Goal: Information Seeking & Learning: Check status

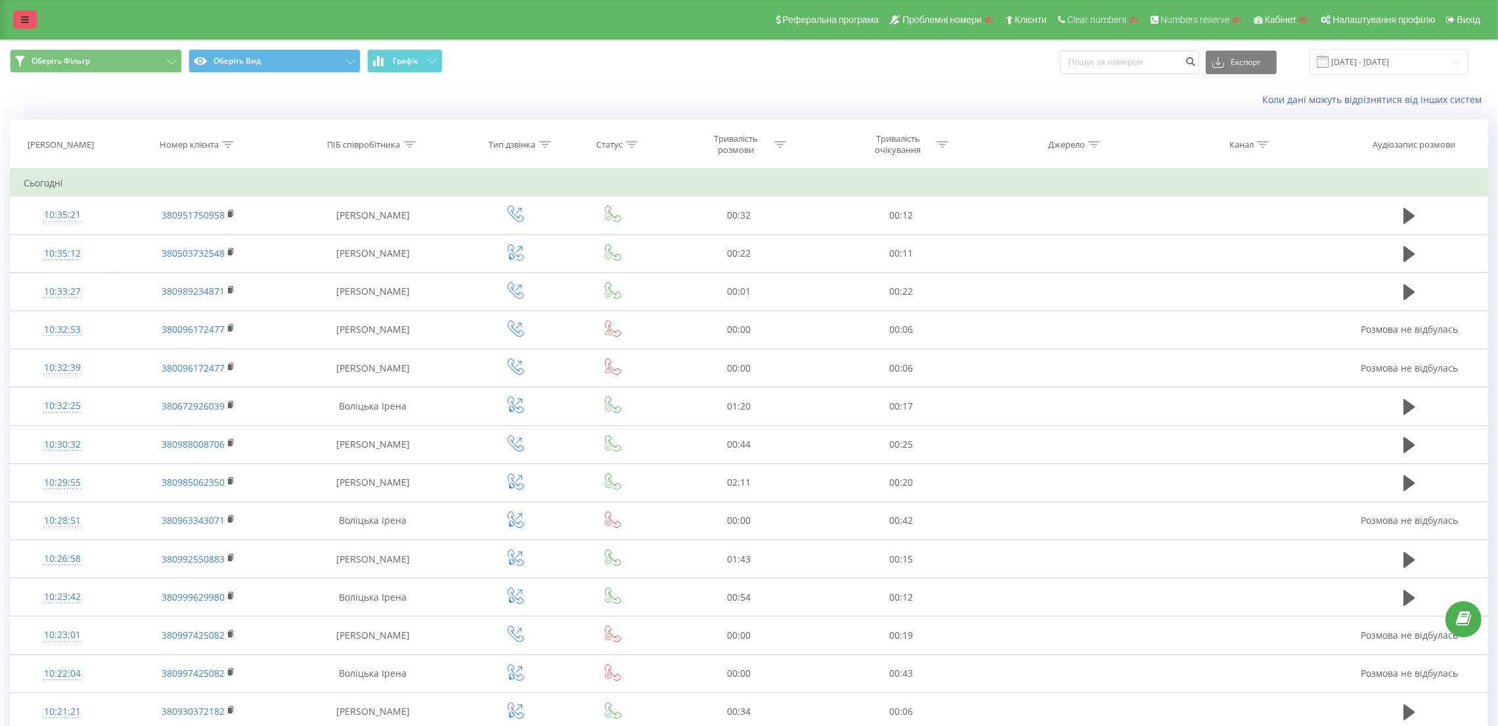
click at [27, 27] on link at bounding box center [25, 20] width 24 height 18
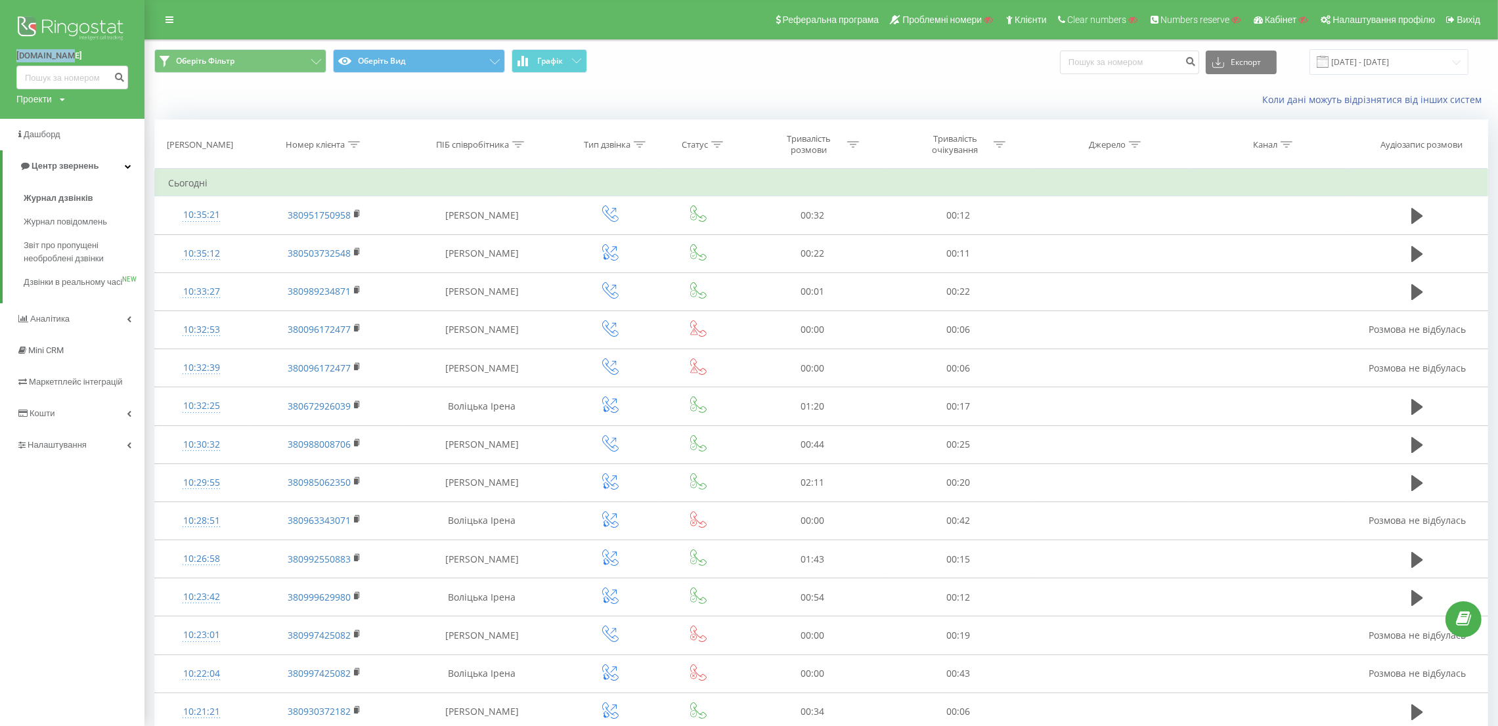
drag, startPoint x: 10, startPoint y: 56, endPoint x: 68, endPoint y: 60, distance: 57.9
click at [68, 60] on div "vertykal.ua Проекти Пошук" at bounding box center [72, 59] width 144 height 119
copy link "vertykal.ua"
click at [94, 453] on link "Налаштування" at bounding box center [72, 445] width 144 height 32
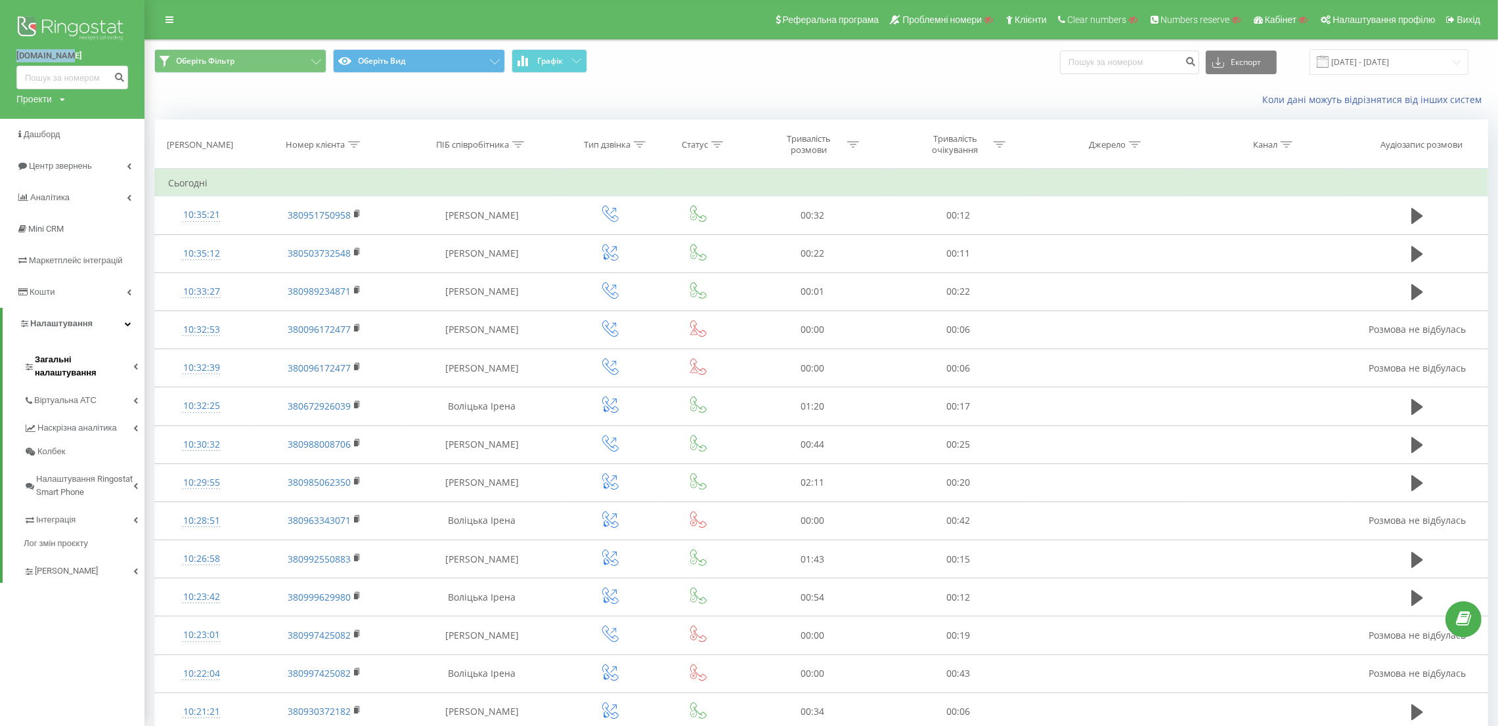
click at [84, 363] on span "Загальні налаштування" at bounding box center [84, 366] width 98 height 26
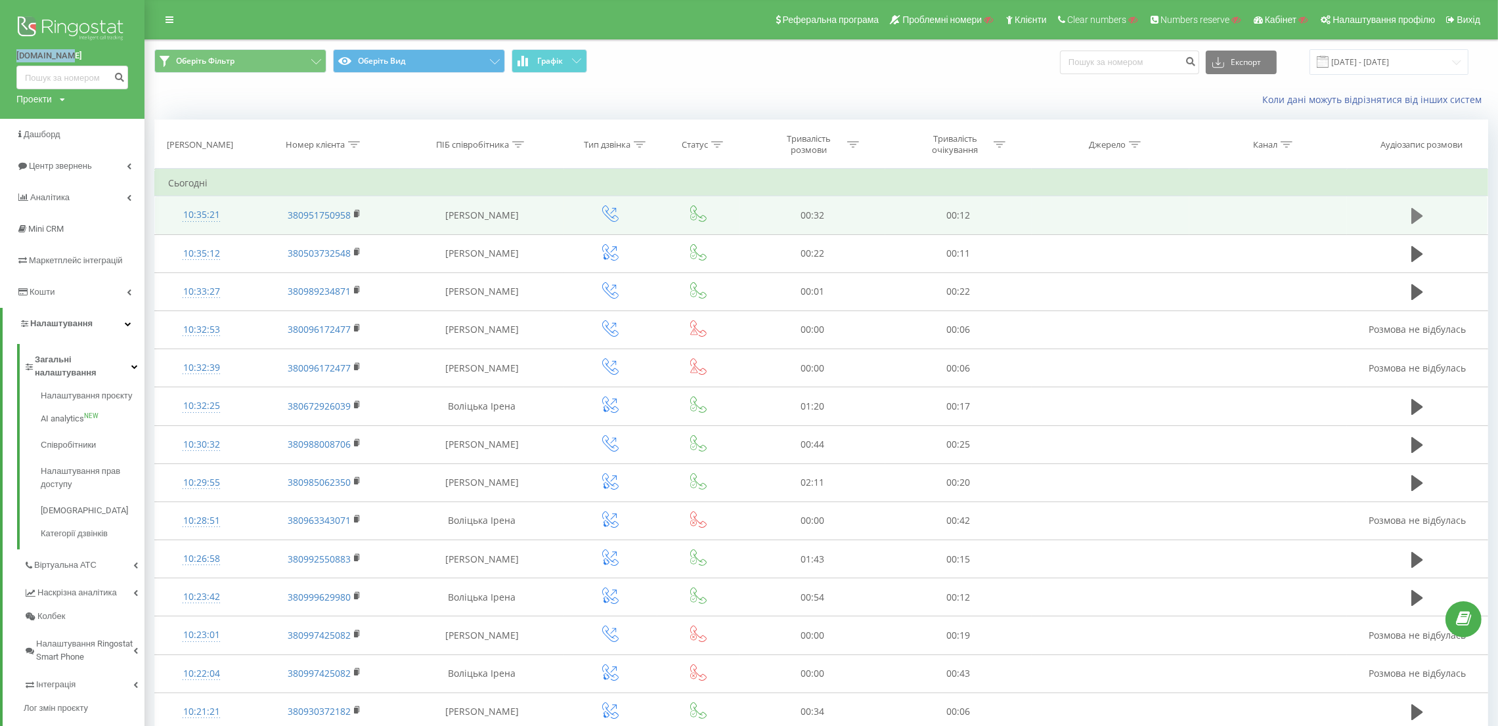
click at [1415, 217] on icon at bounding box center [1417, 216] width 12 height 16
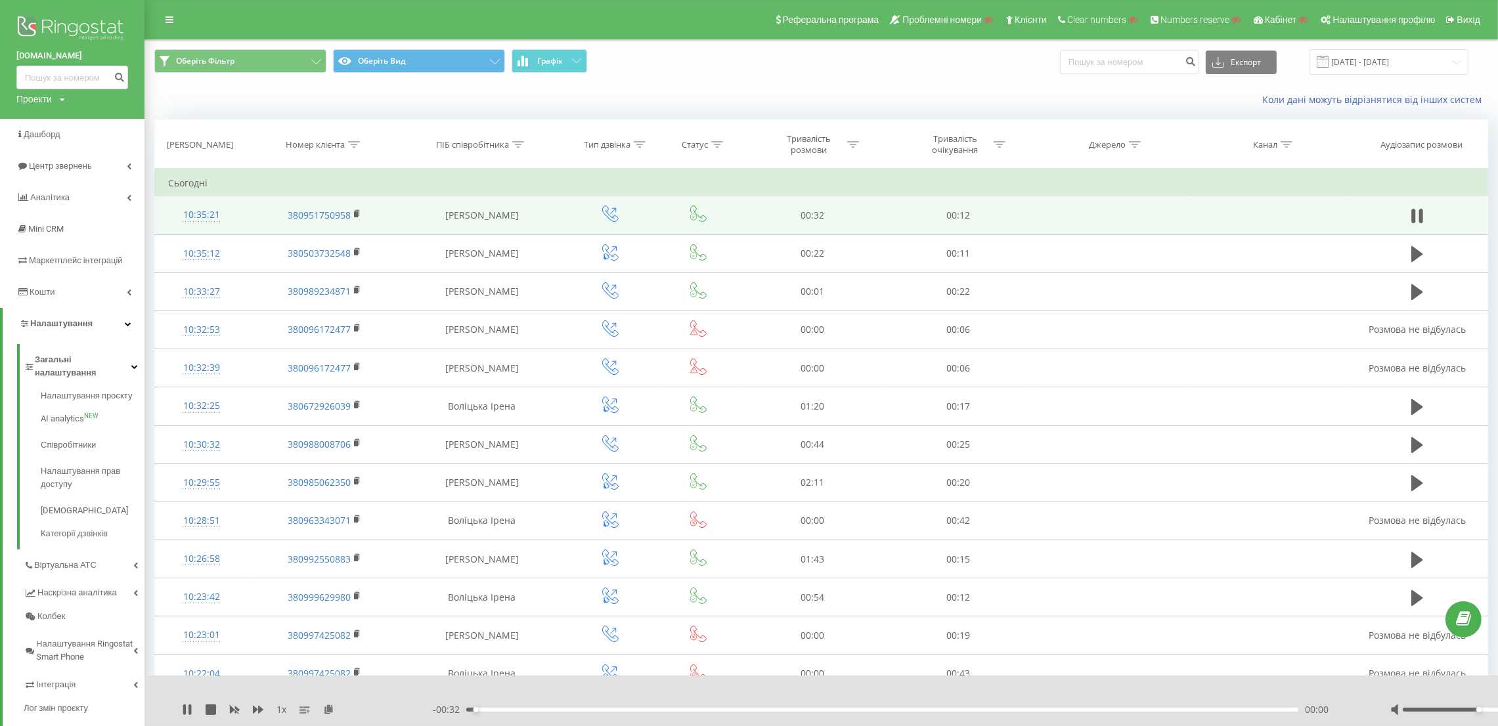
click at [1478, 713] on div at bounding box center [1489, 709] width 198 height 13
drag, startPoint x: 1478, startPoint y: 710, endPoint x: 1508, endPoint y: 713, distance: 29.7
click at [1498, 713] on html "vertykal.ua Проекти Пошук Дашборд Центр звернень Аналiтика Mini CRM Маркетплейс…" at bounding box center [749, 363] width 1498 height 726
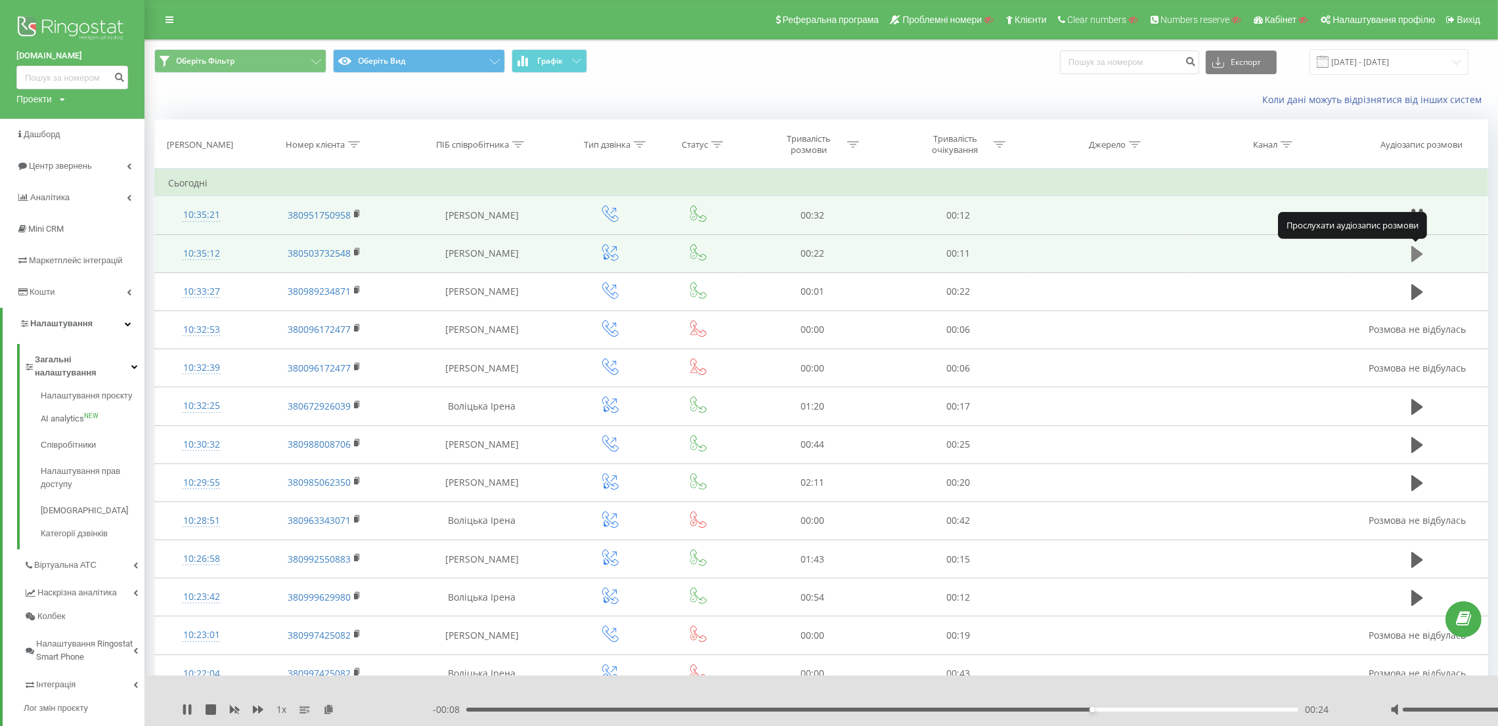
click at [1412, 251] on icon at bounding box center [1417, 254] width 12 height 18
click at [168, 21] on icon at bounding box center [169, 19] width 8 height 9
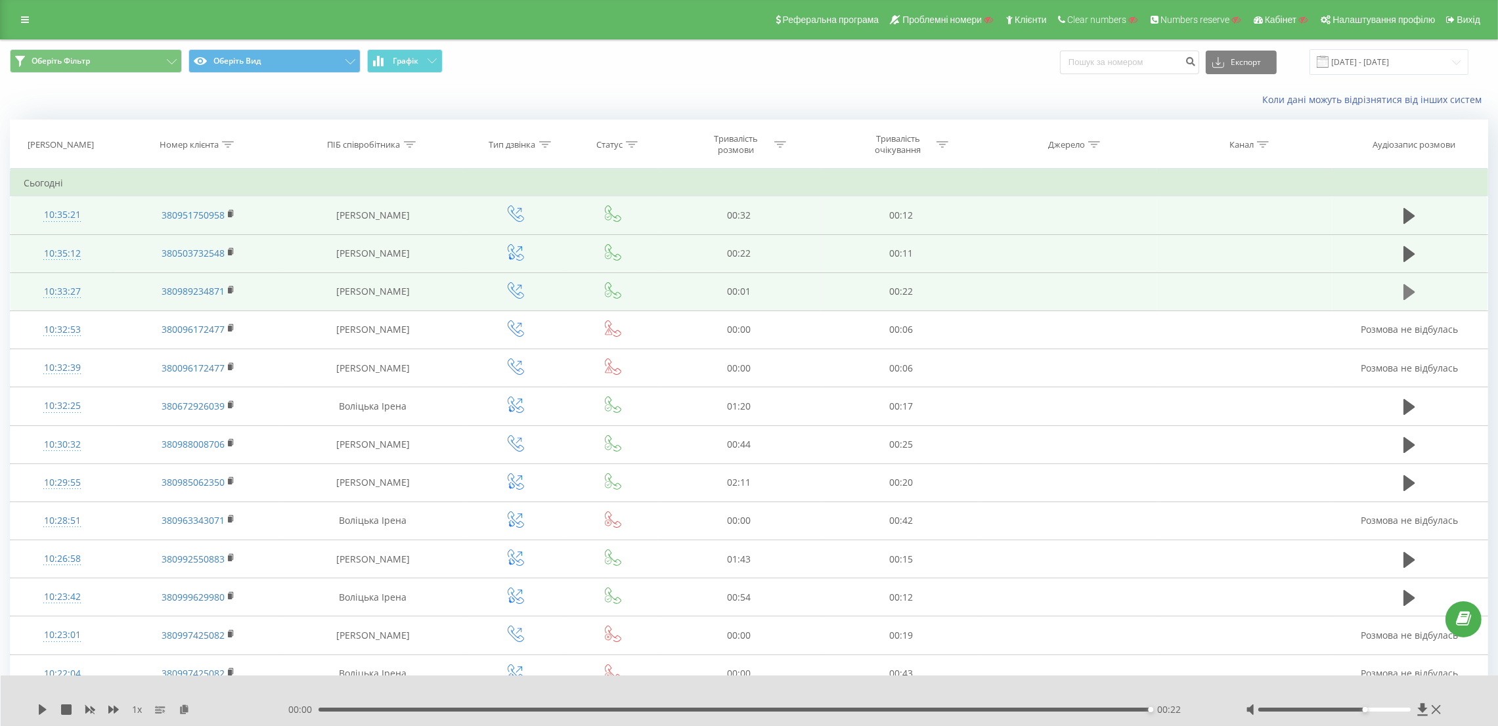
click at [1413, 290] on icon at bounding box center [1409, 292] width 12 height 18
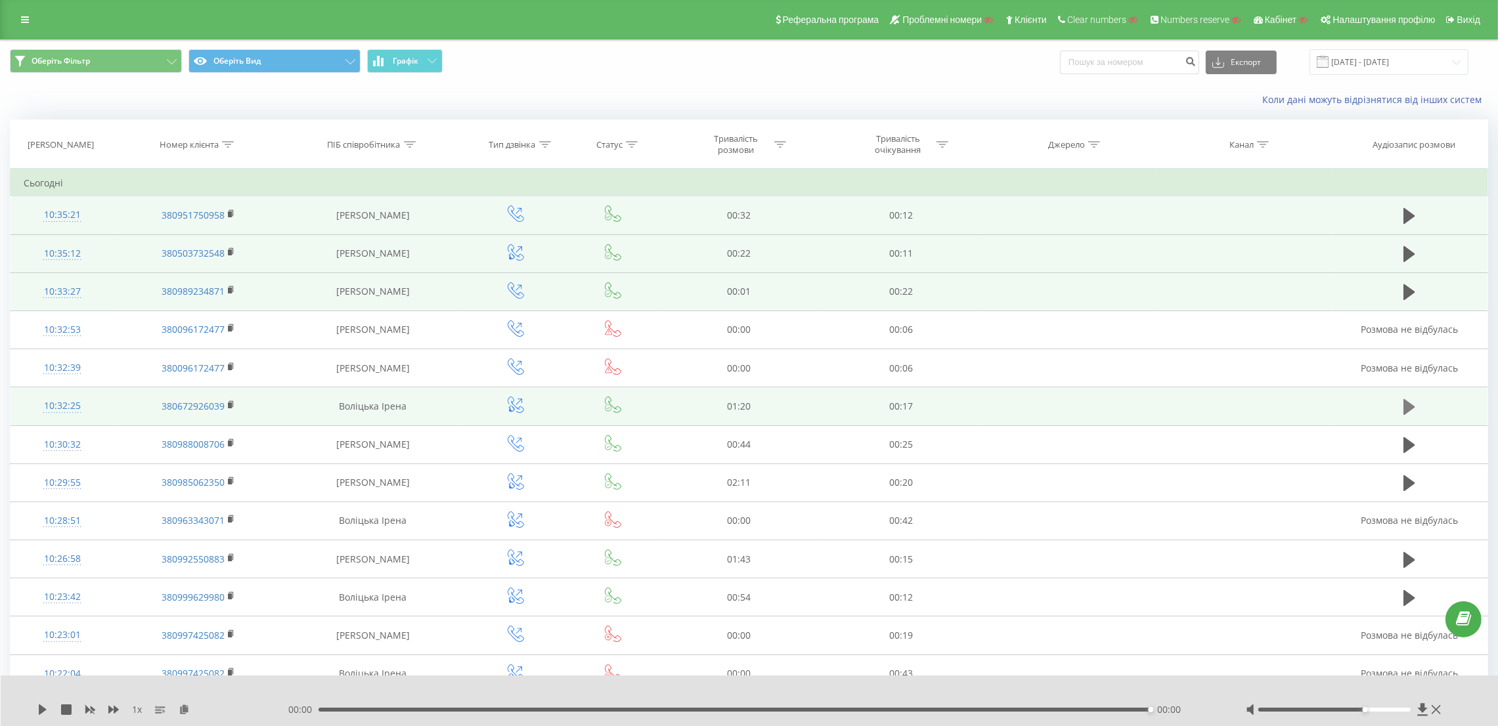
click at [1412, 403] on icon at bounding box center [1409, 407] width 12 height 18
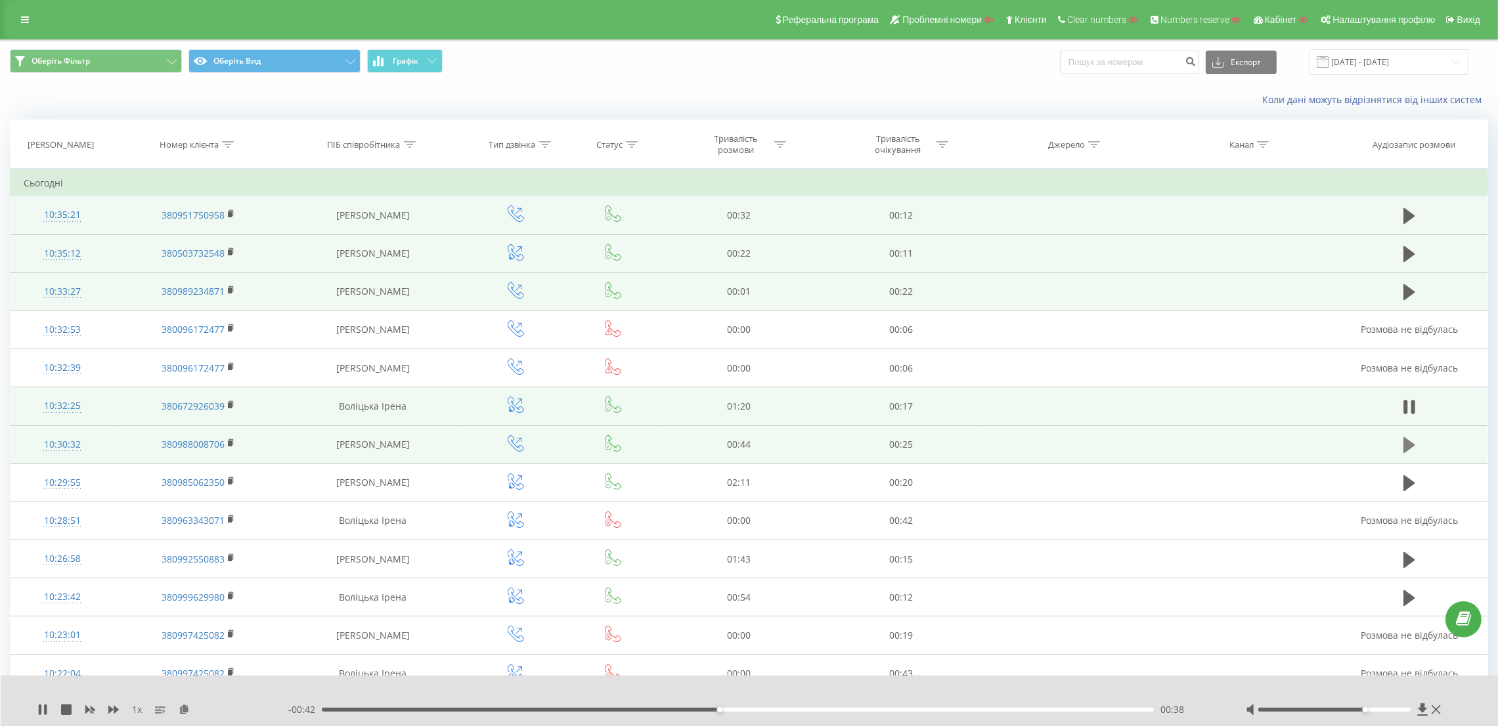
click at [1404, 450] on icon at bounding box center [1409, 445] width 12 height 16
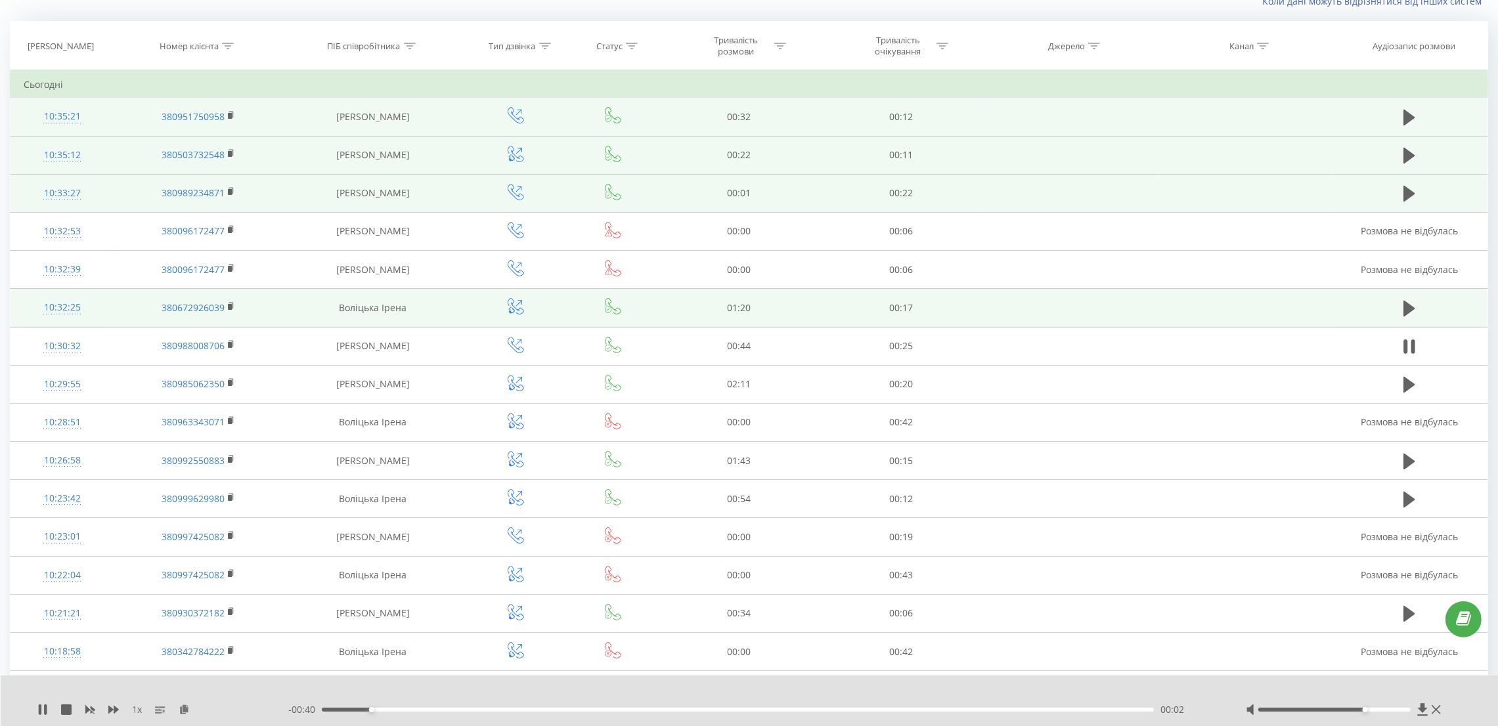
drag, startPoint x: 1380, startPoint y: 712, endPoint x: 1389, endPoint y: 714, distance: 9.3
click at [1389, 714] on div at bounding box center [1344, 709] width 198 height 13
drag, startPoint x: 1362, startPoint y: 707, endPoint x: 1425, endPoint y: 710, distance: 63.1
click at [1425, 710] on div at bounding box center [1344, 709] width 198 height 13
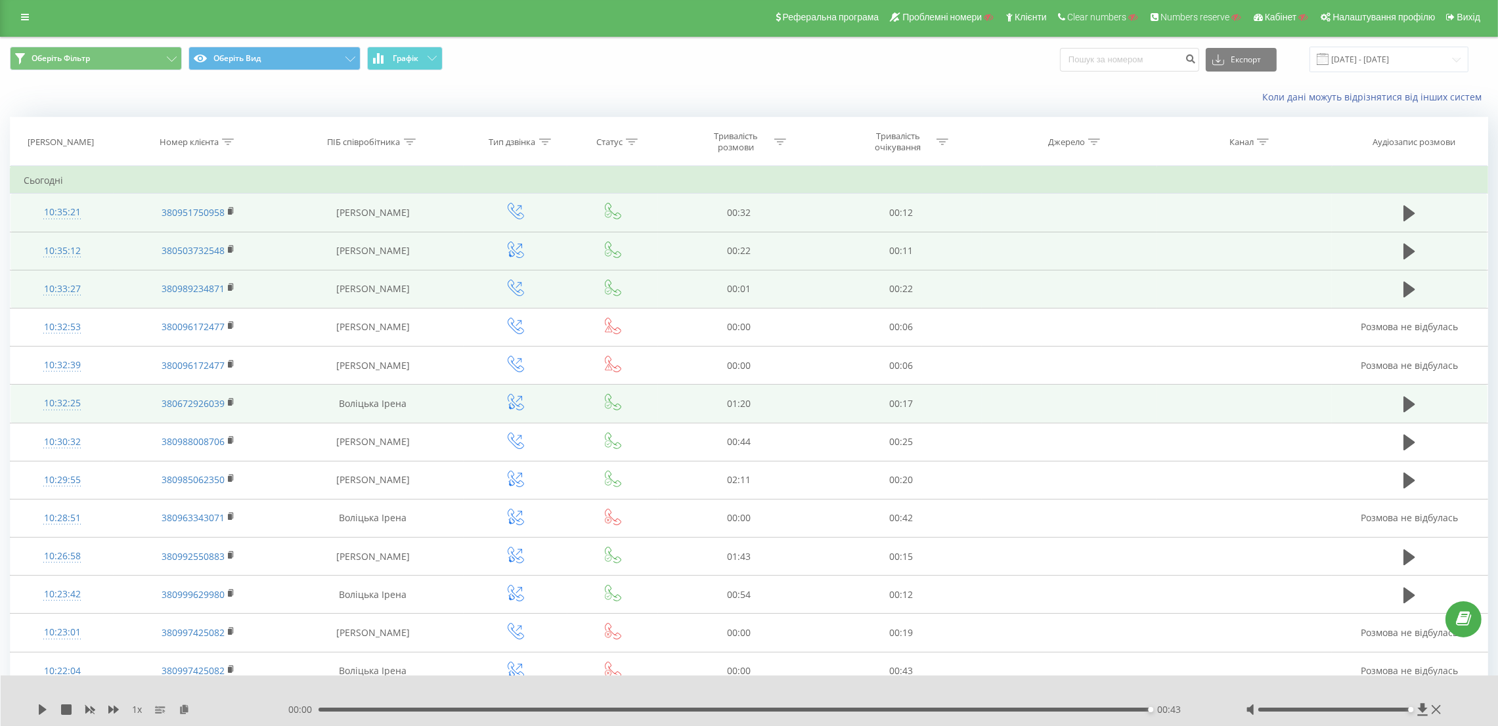
scroll to position [0, 0]
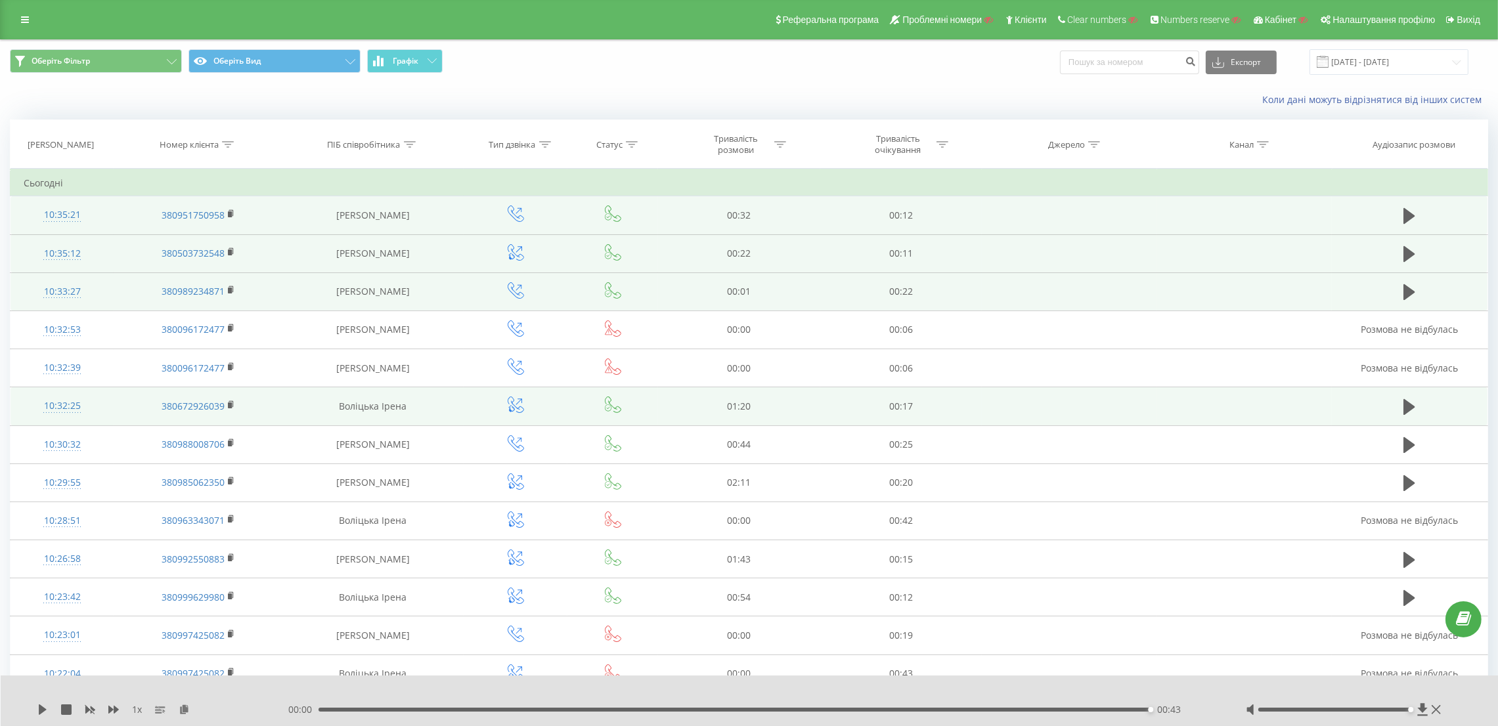
click at [39, 24] on div "Реферальна програма Проблемні номери Клієнти Clear numbers Numbers reserve Кабі…" at bounding box center [749, 19] width 1498 height 39
click at [26, 24] on icon at bounding box center [25, 19] width 8 height 9
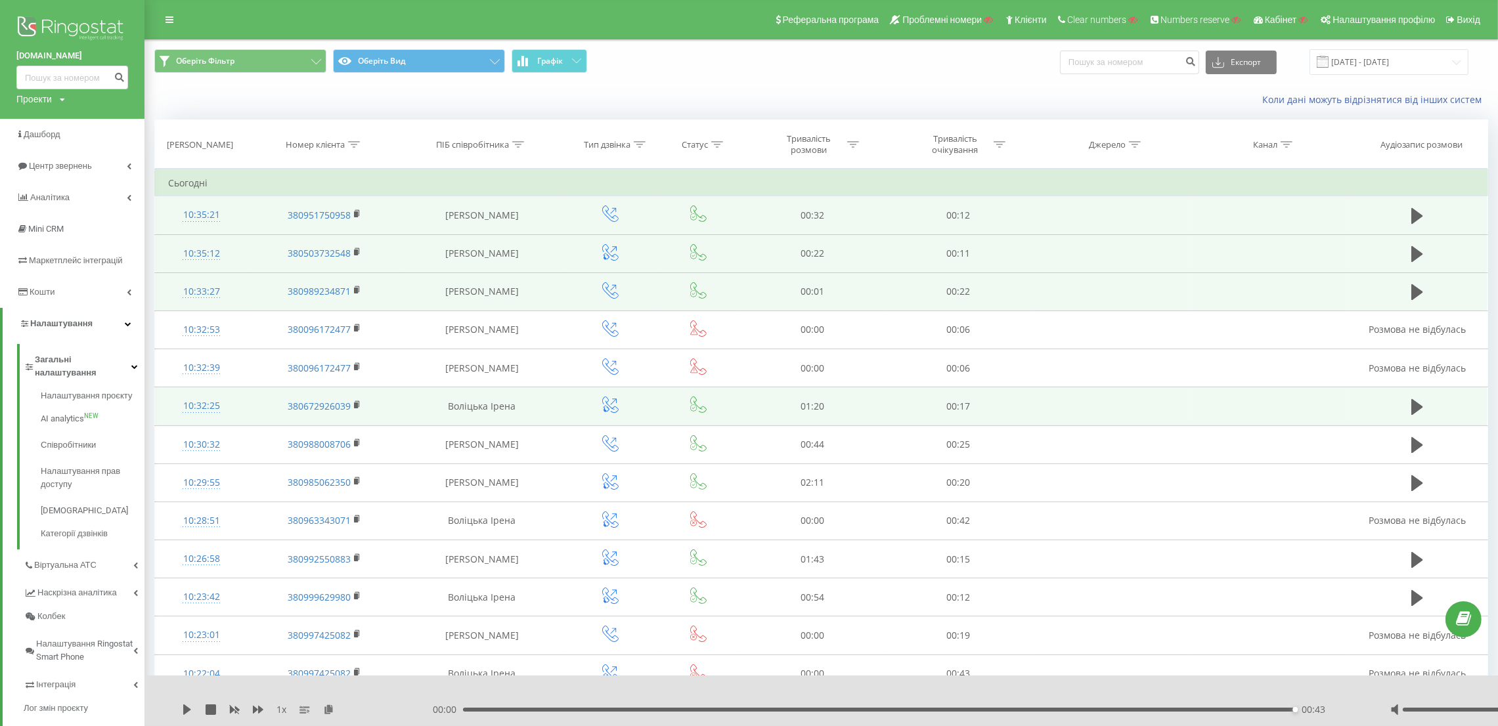
click at [49, 22] on img at bounding box center [72, 29] width 112 height 33
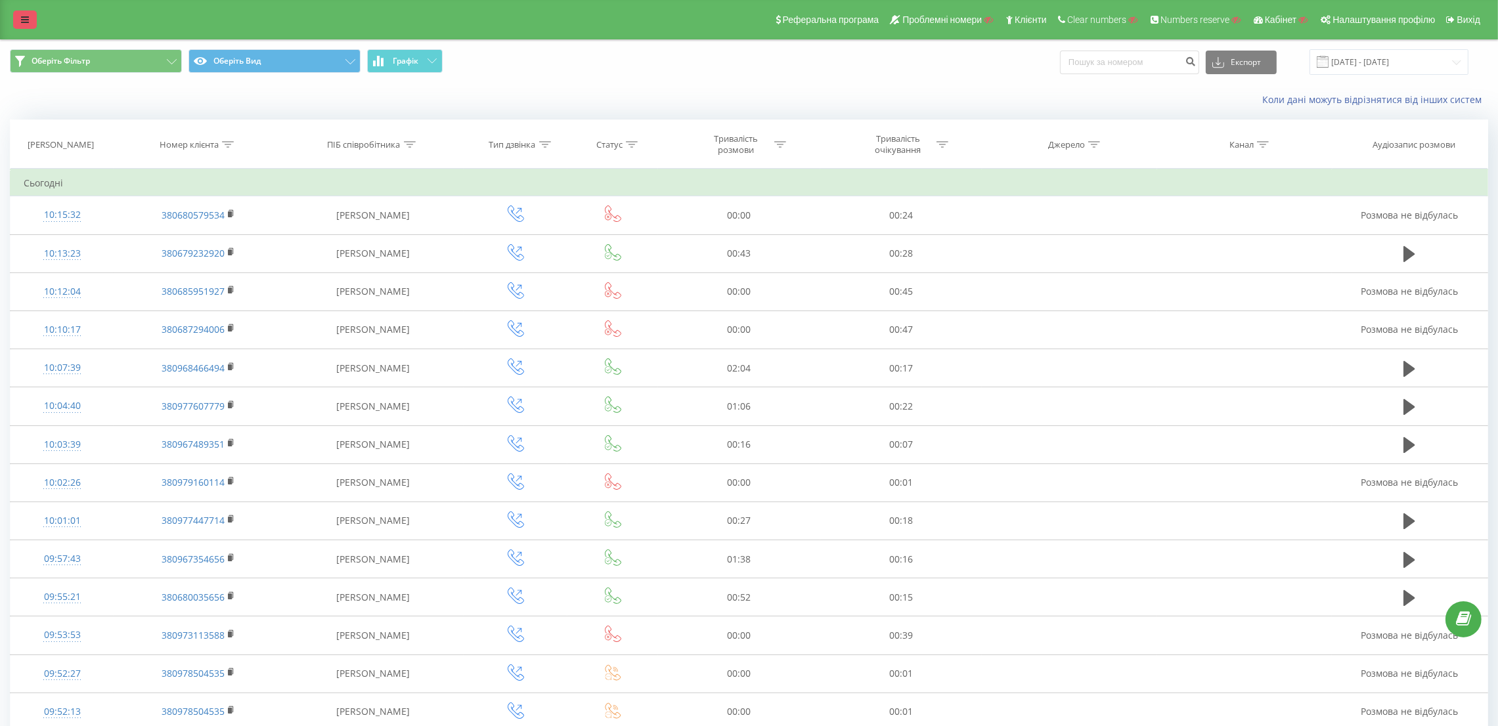
click at [21, 17] on icon at bounding box center [25, 19] width 8 height 9
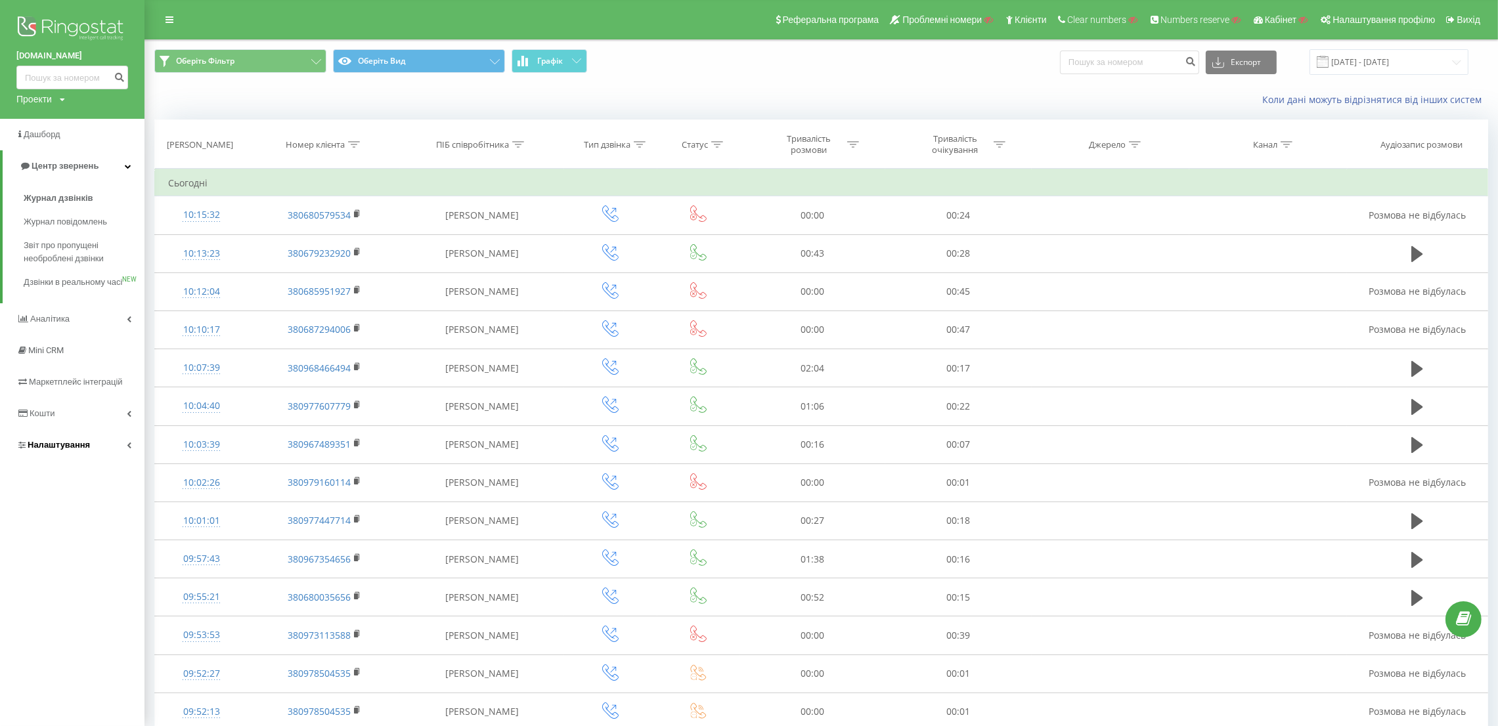
click at [77, 452] on span "Налаштування" at bounding box center [53, 445] width 74 height 13
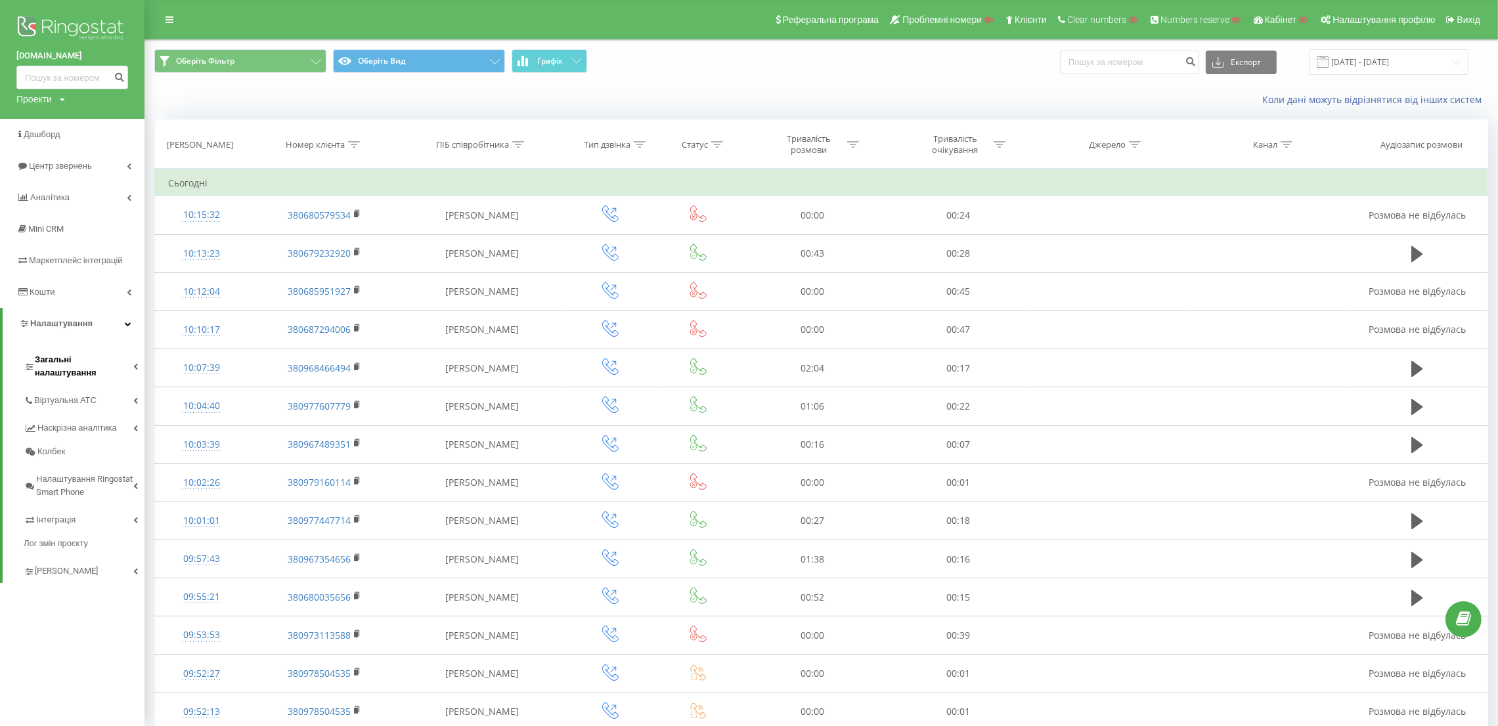
click at [87, 356] on span "Загальні налаштування" at bounding box center [84, 366] width 98 height 26
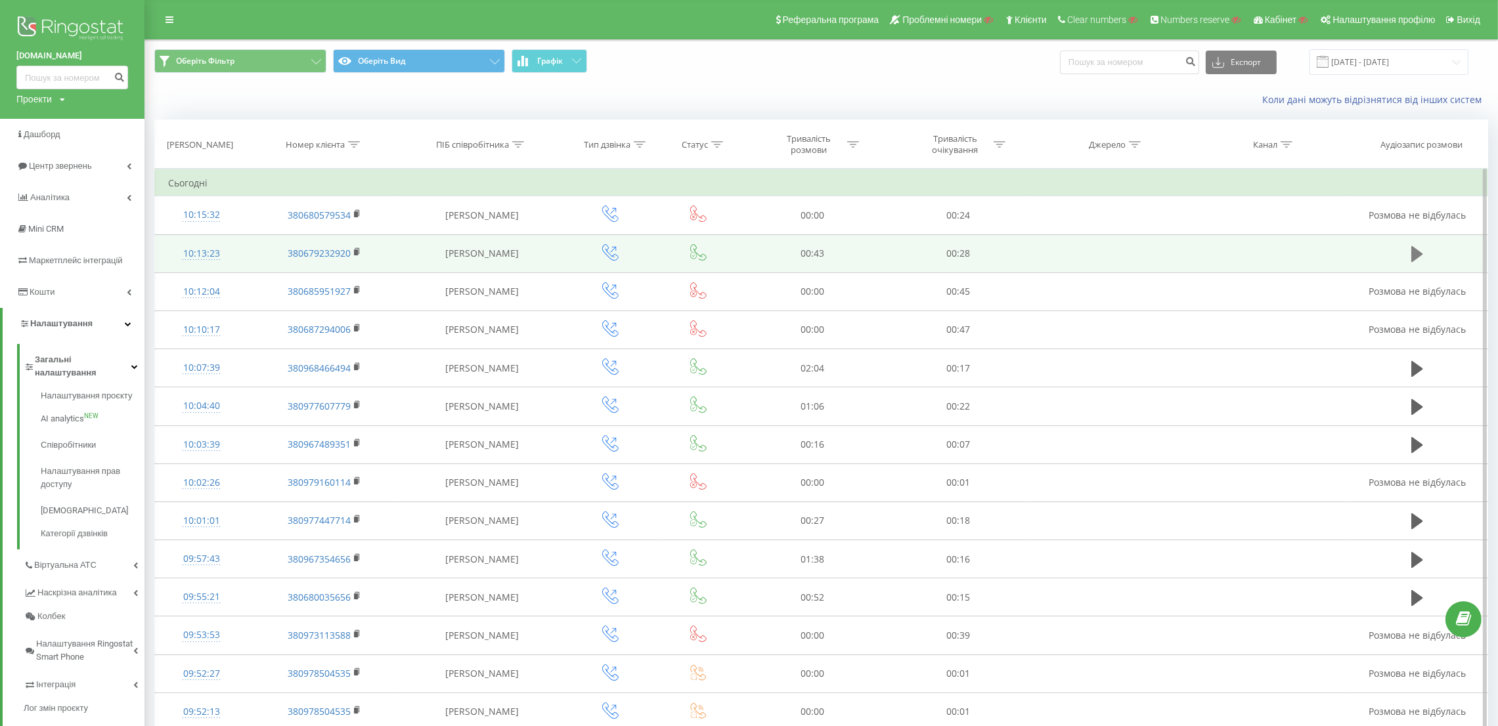
click at [1411, 257] on button at bounding box center [1417, 254] width 20 height 20
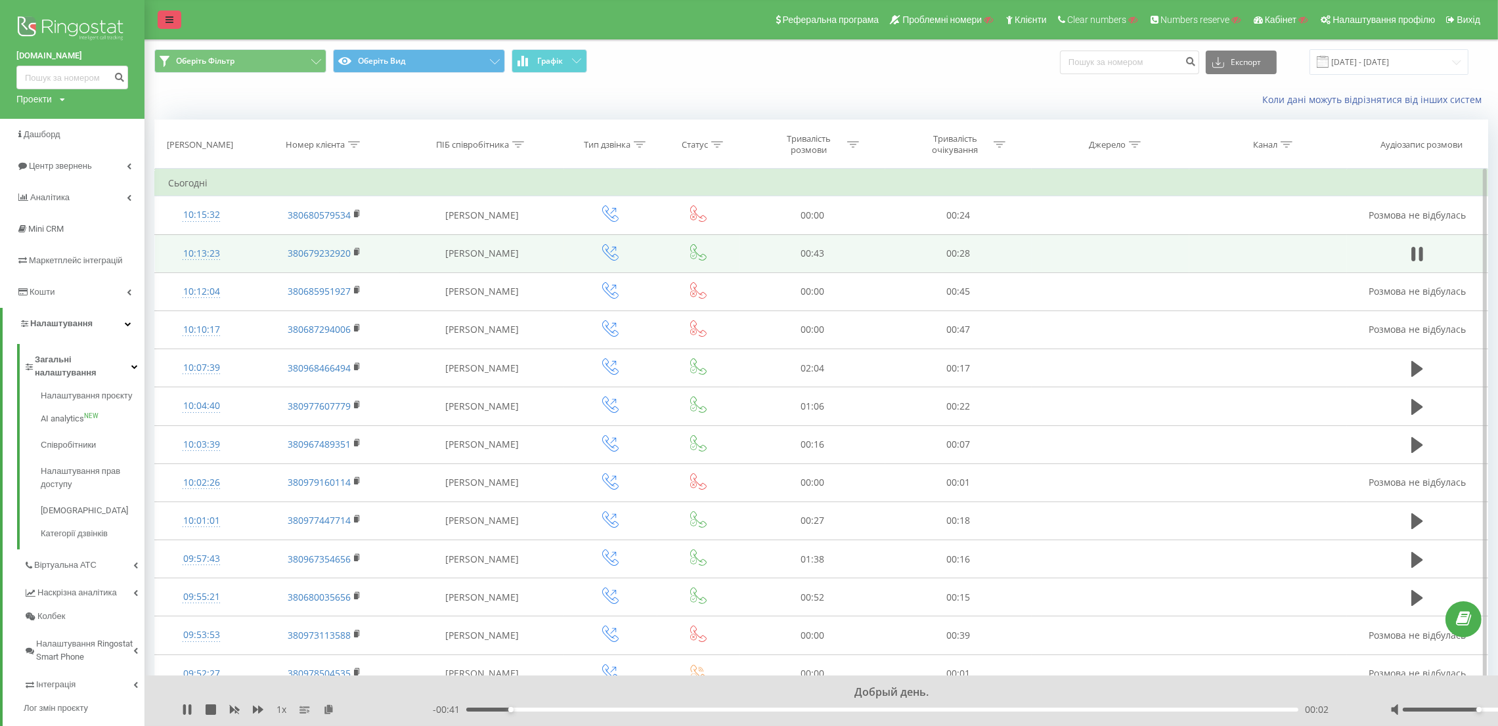
click at [175, 20] on link at bounding box center [170, 20] width 24 height 18
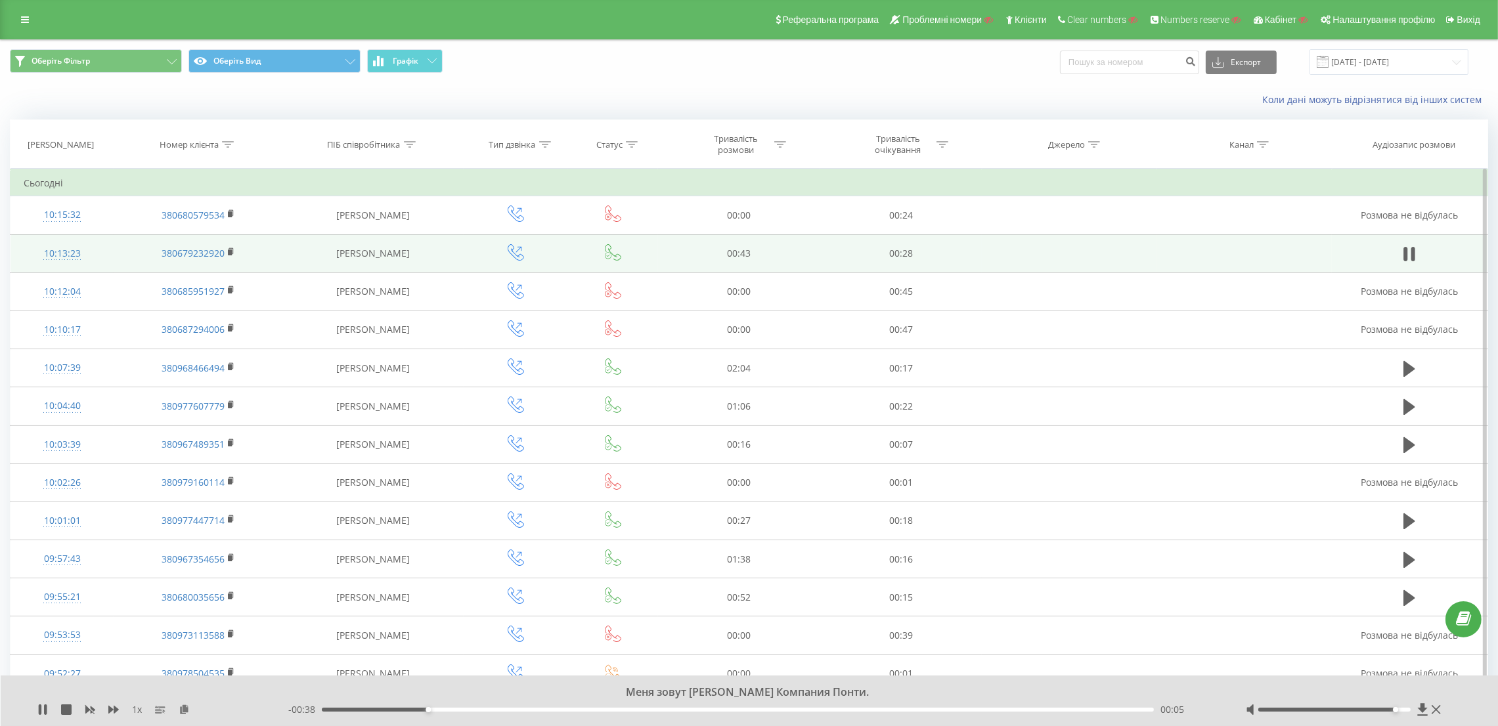
drag, startPoint x: 1382, startPoint y: 710, endPoint x: 1392, endPoint y: 709, distance: 9.9
click at [1392, 709] on div at bounding box center [1334, 710] width 152 height 4
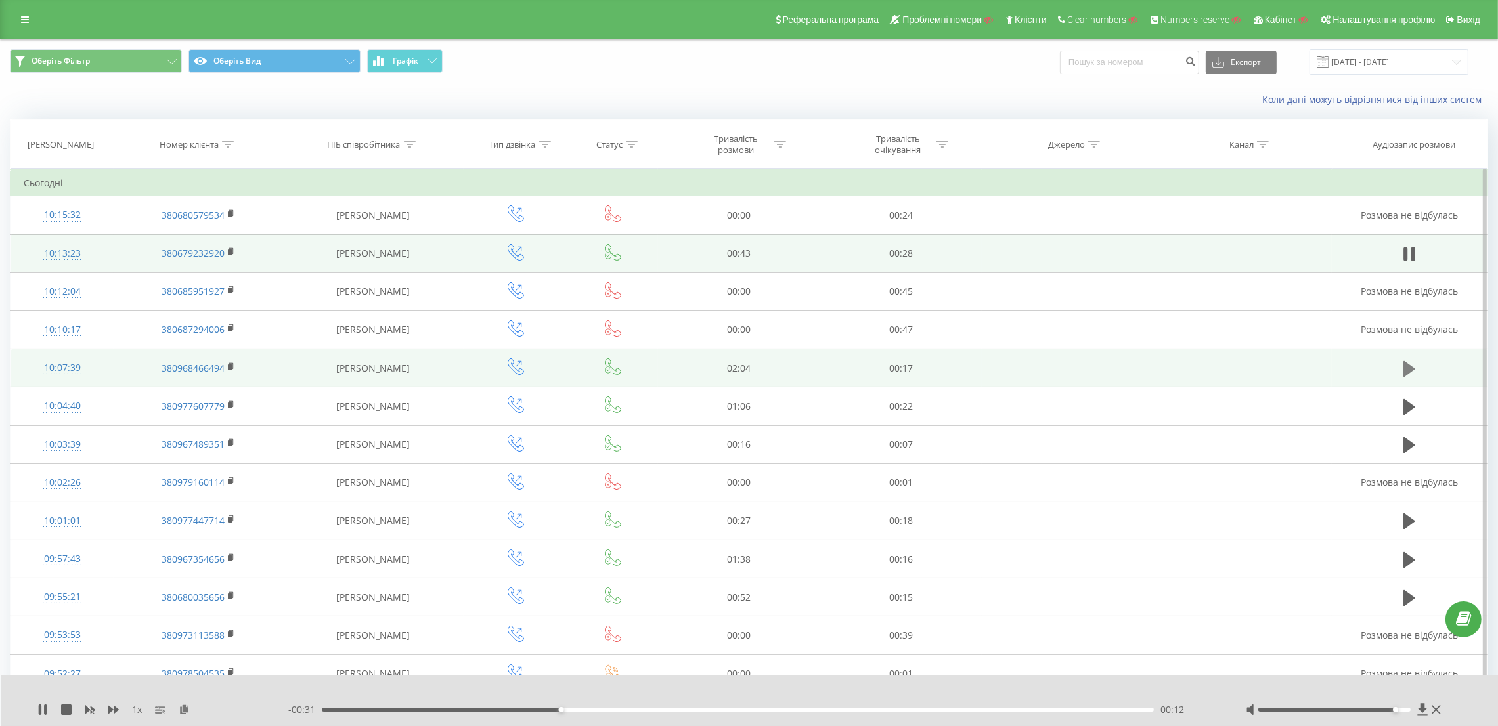
click at [1413, 372] on icon at bounding box center [1409, 369] width 12 height 18
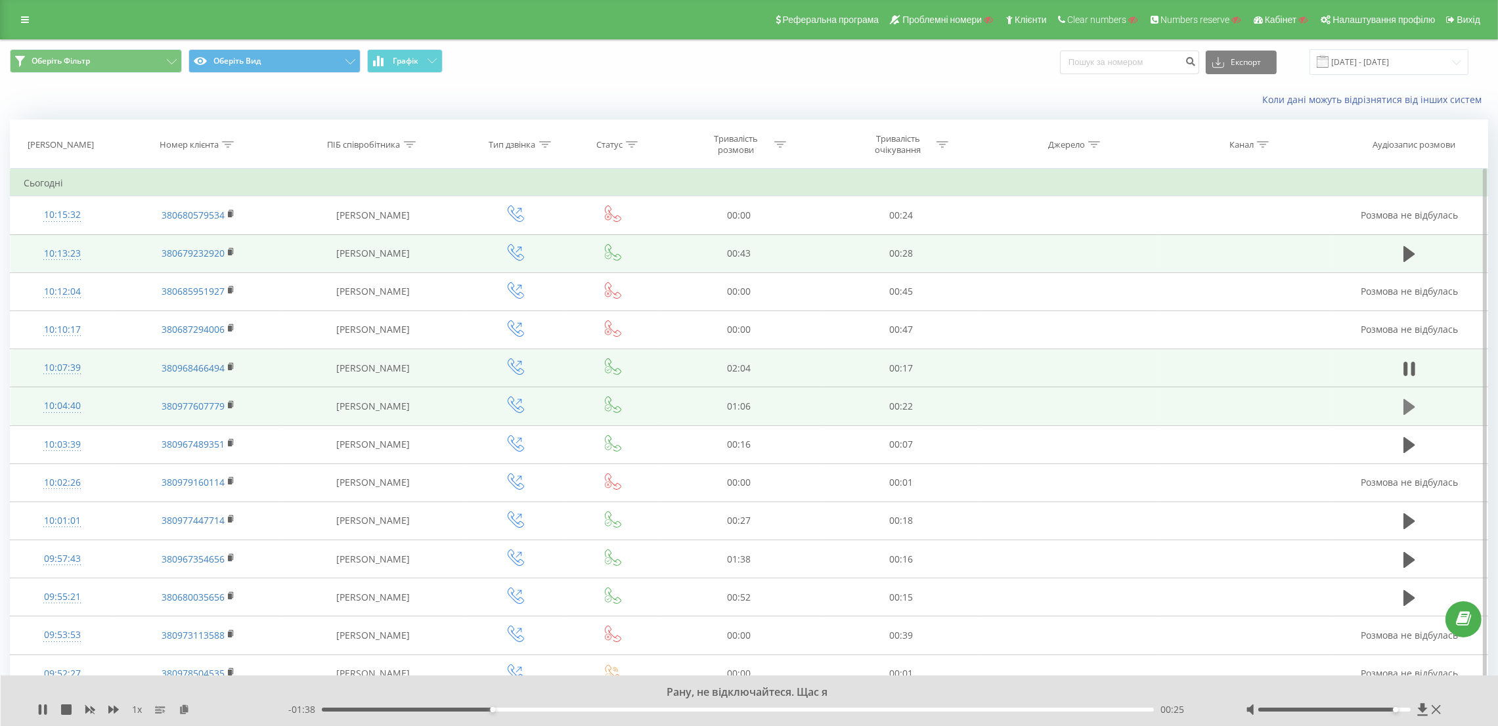
click at [1404, 414] on icon at bounding box center [1409, 407] width 12 height 16
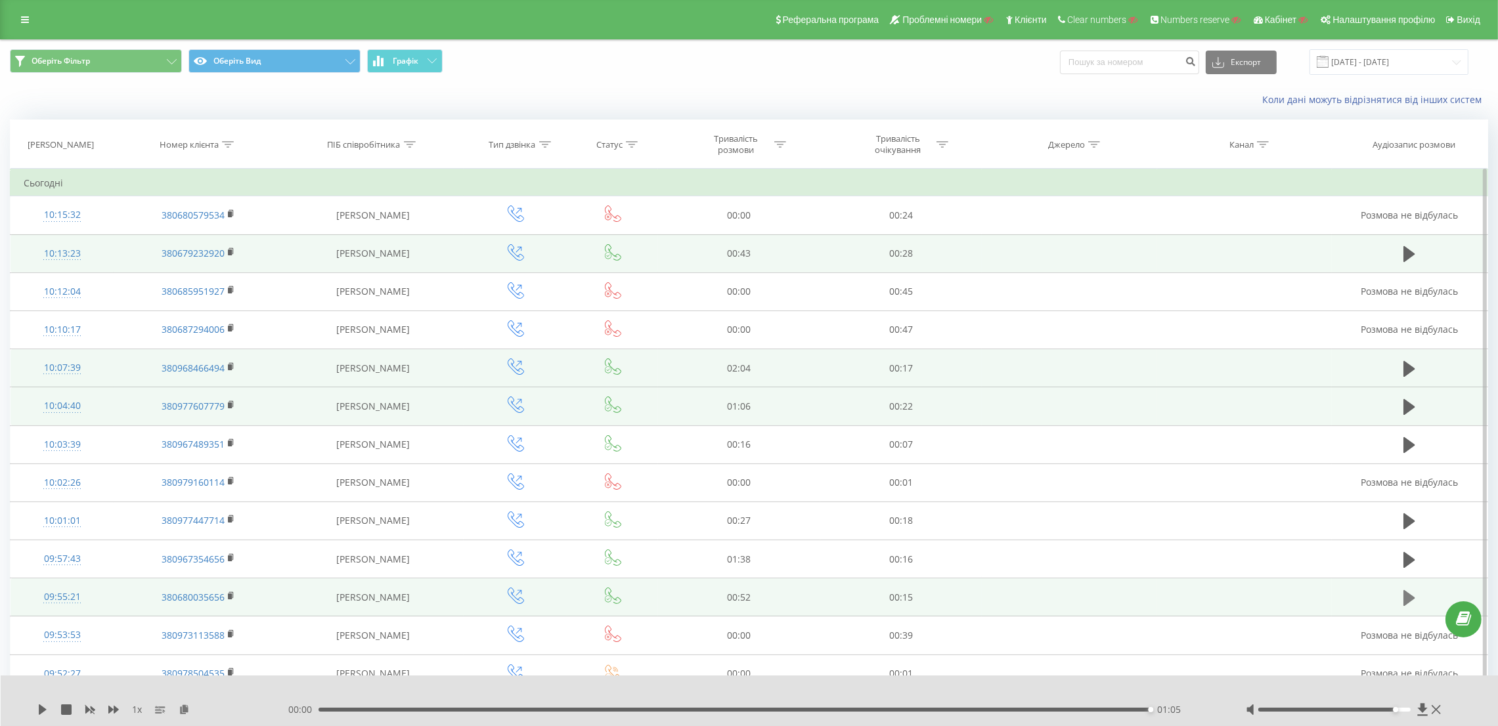
click at [1405, 595] on icon at bounding box center [1409, 598] width 12 height 16
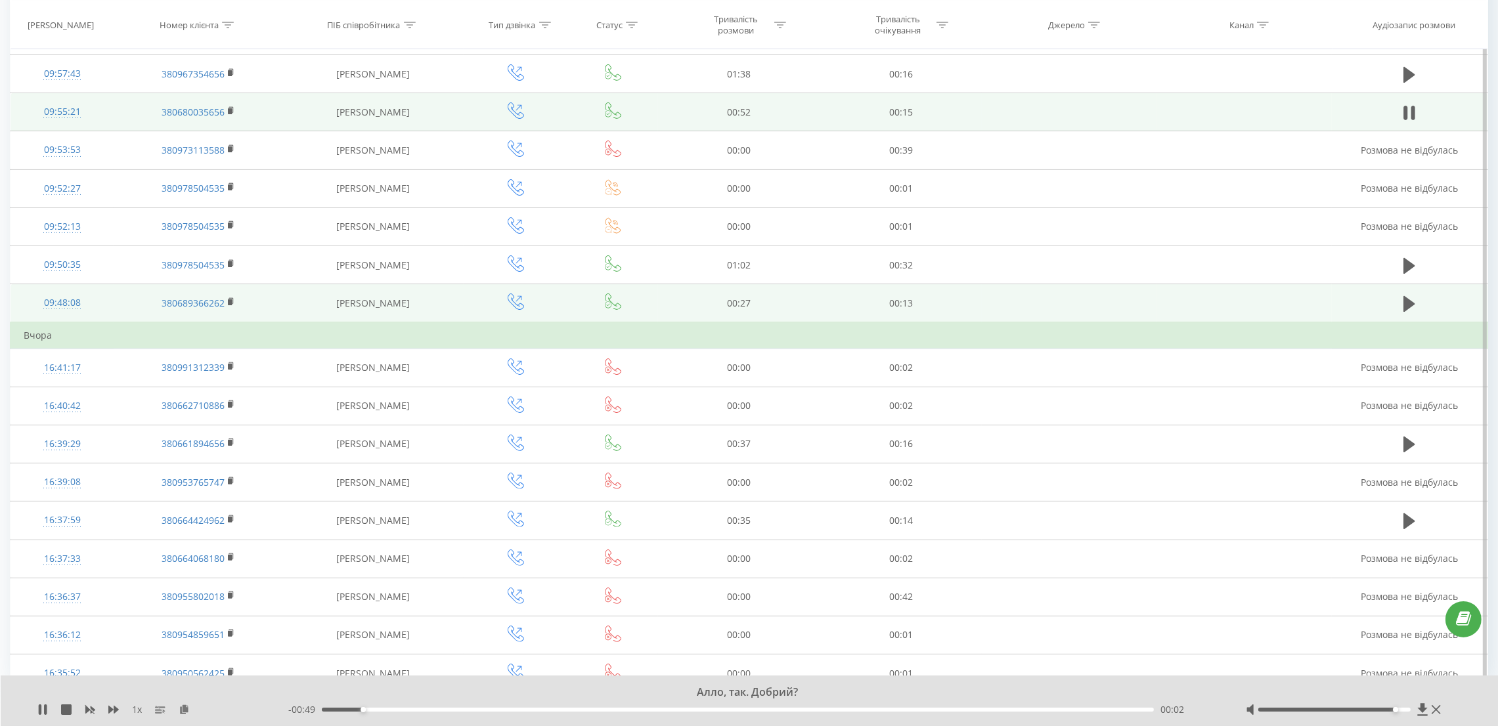
scroll to position [504, 0]
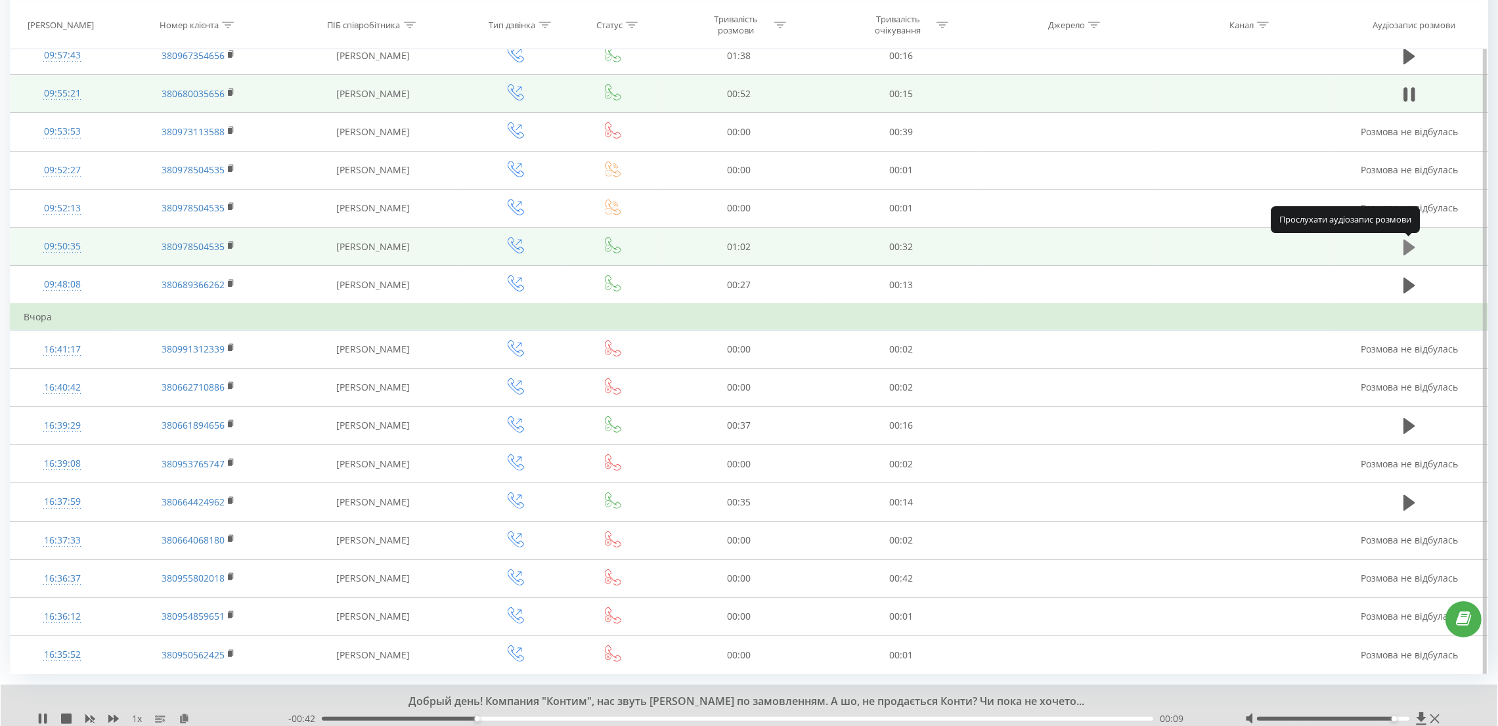
click at [1403, 253] on icon at bounding box center [1409, 247] width 12 height 18
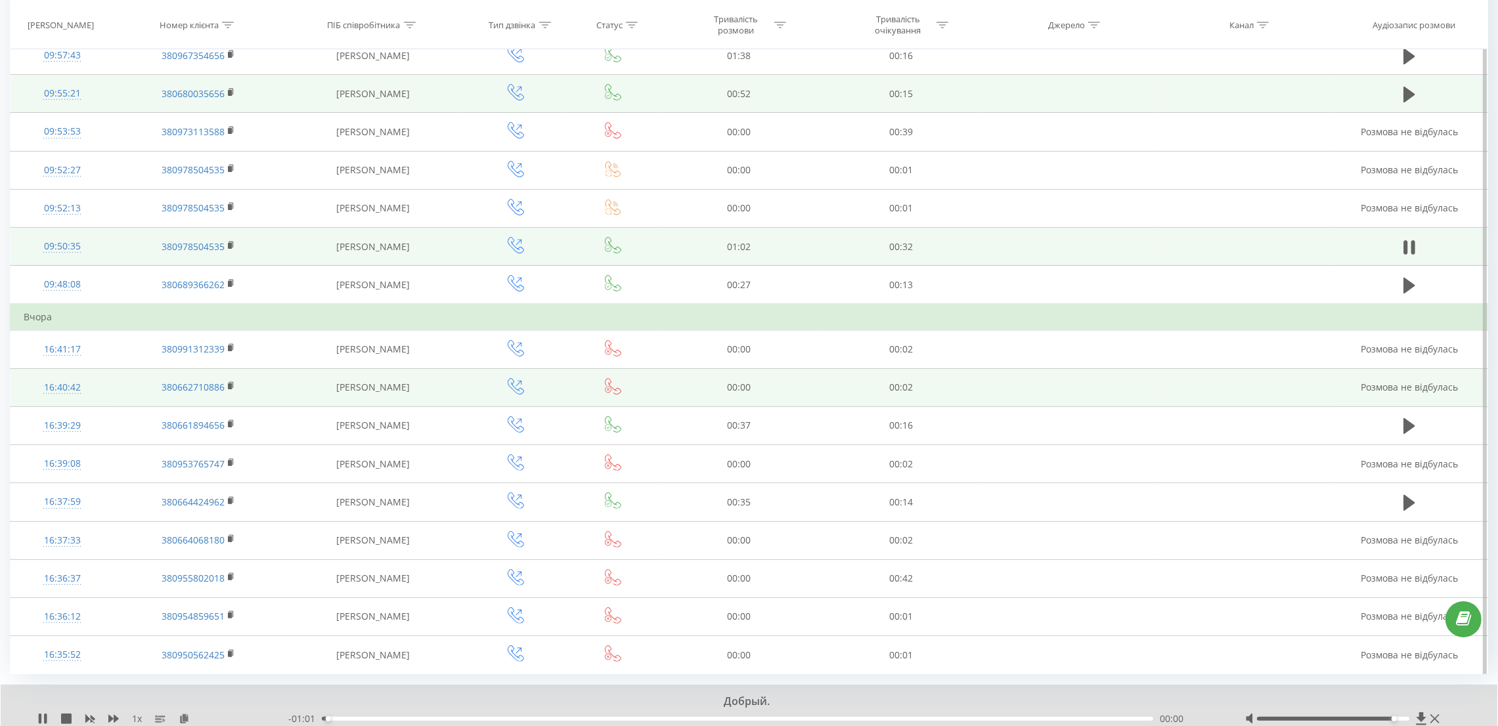
scroll to position [554, 0]
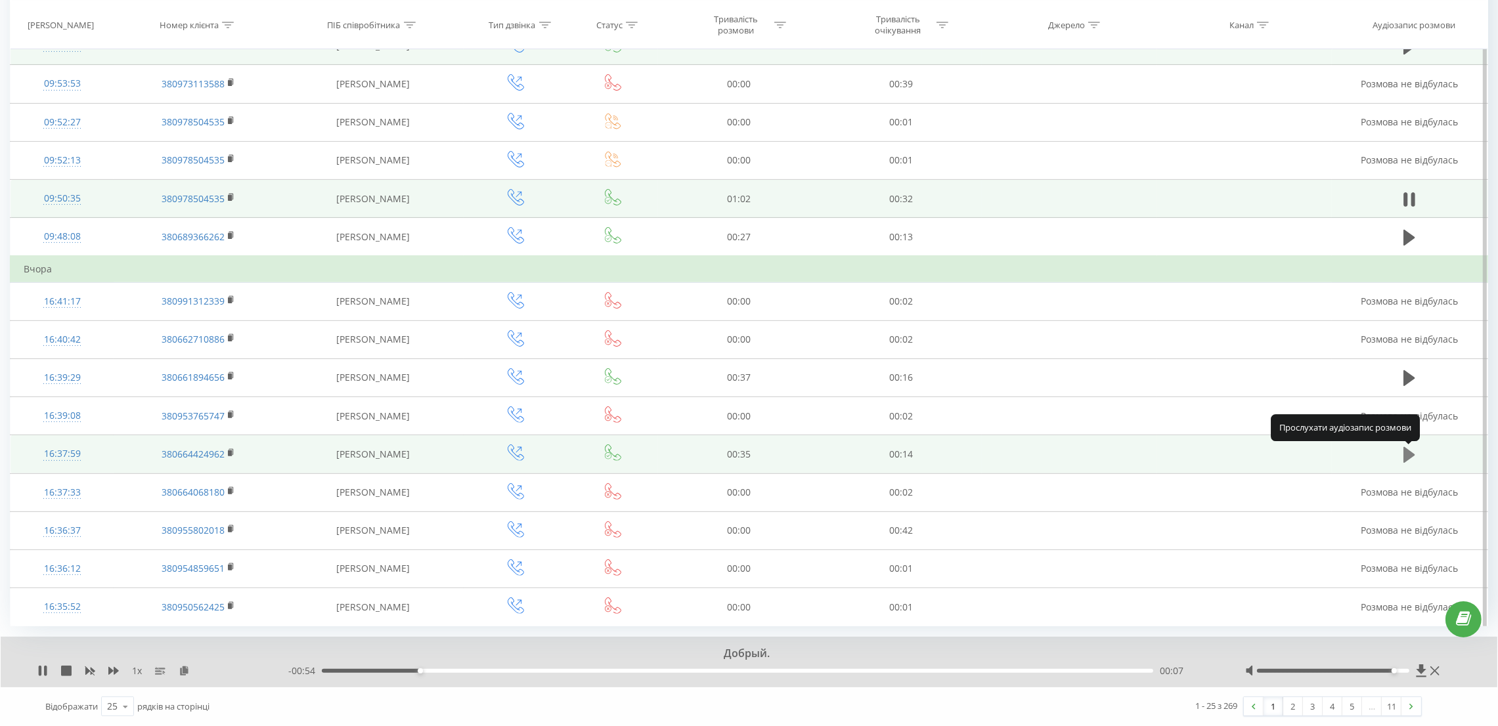
click at [1411, 455] on icon at bounding box center [1409, 455] width 12 height 16
click at [1294, 701] on link "2" at bounding box center [1293, 706] width 20 height 18
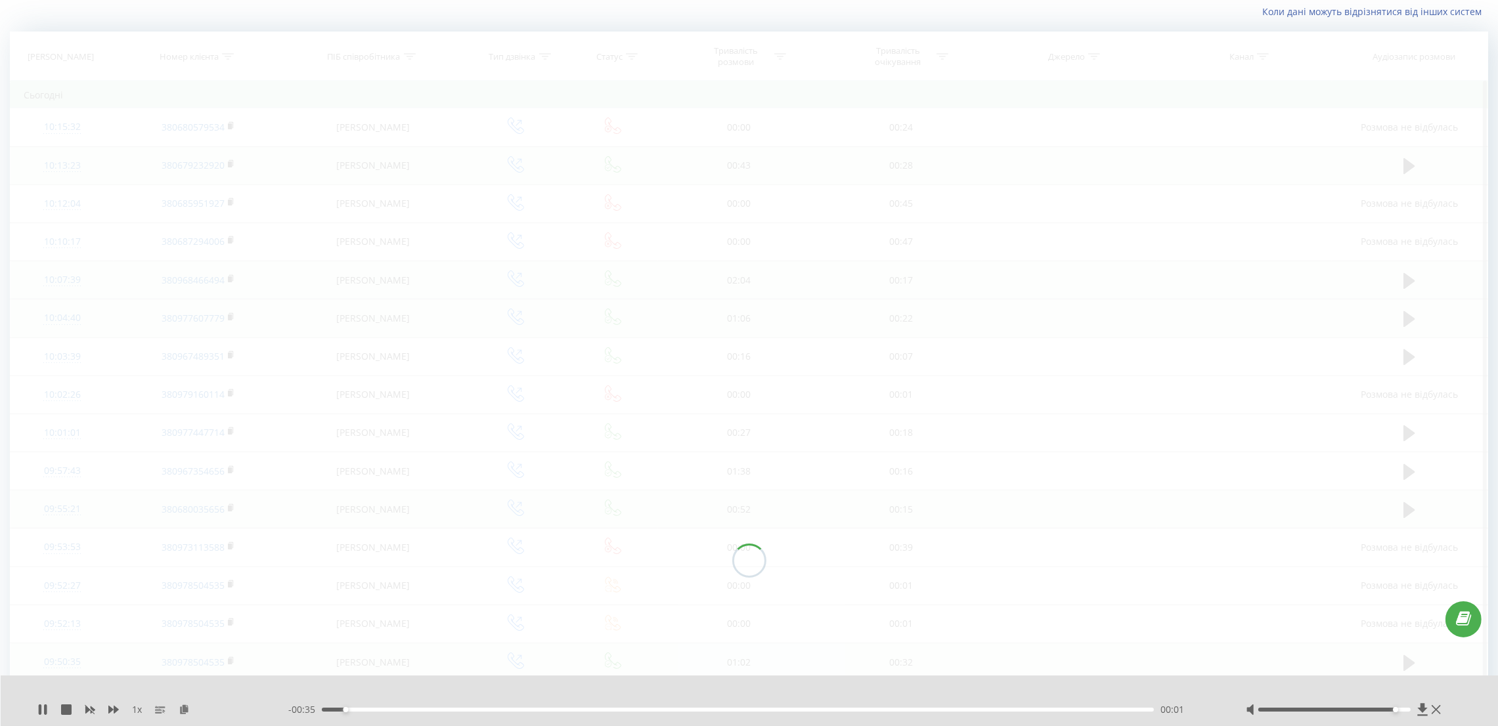
scroll to position [87, 0]
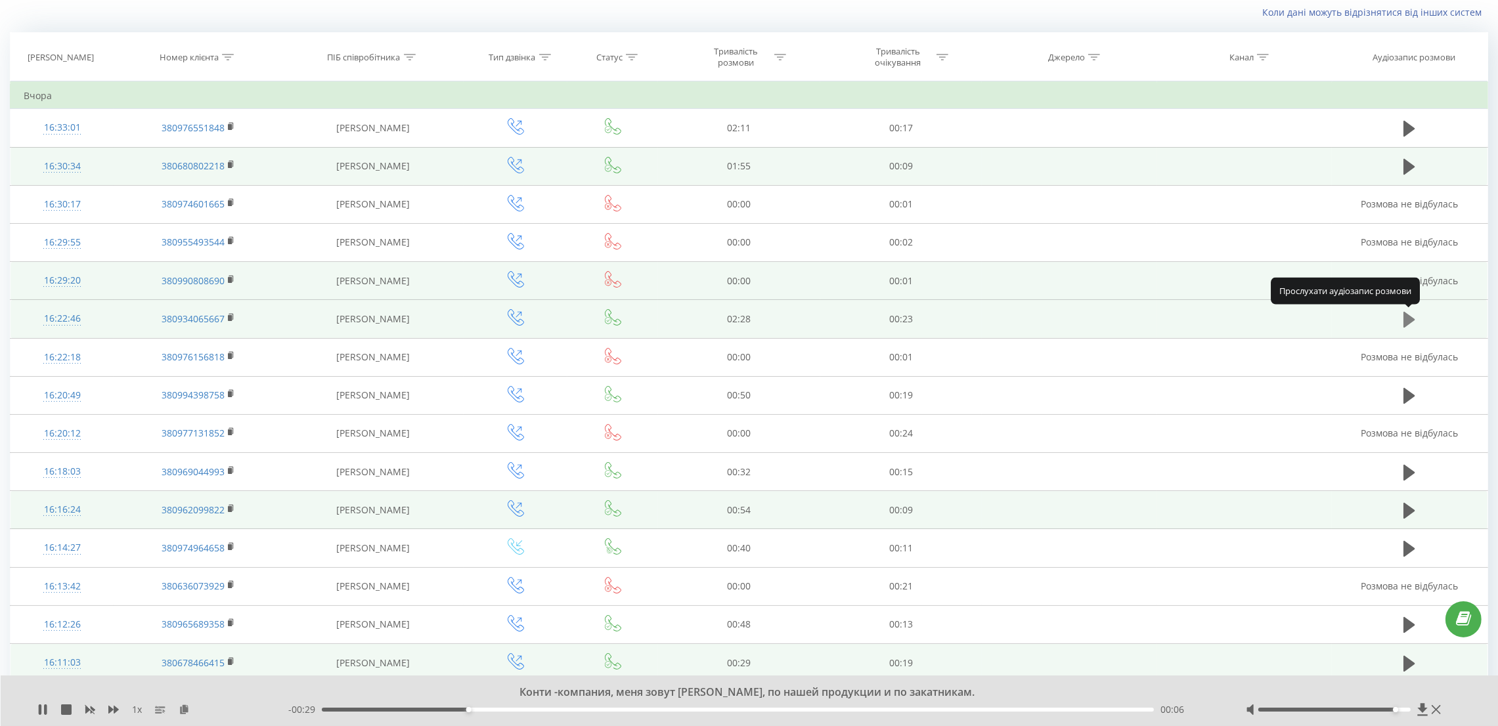
click at [1411, 321] on icon at bounding box center [1409, 320] width 12 height 16
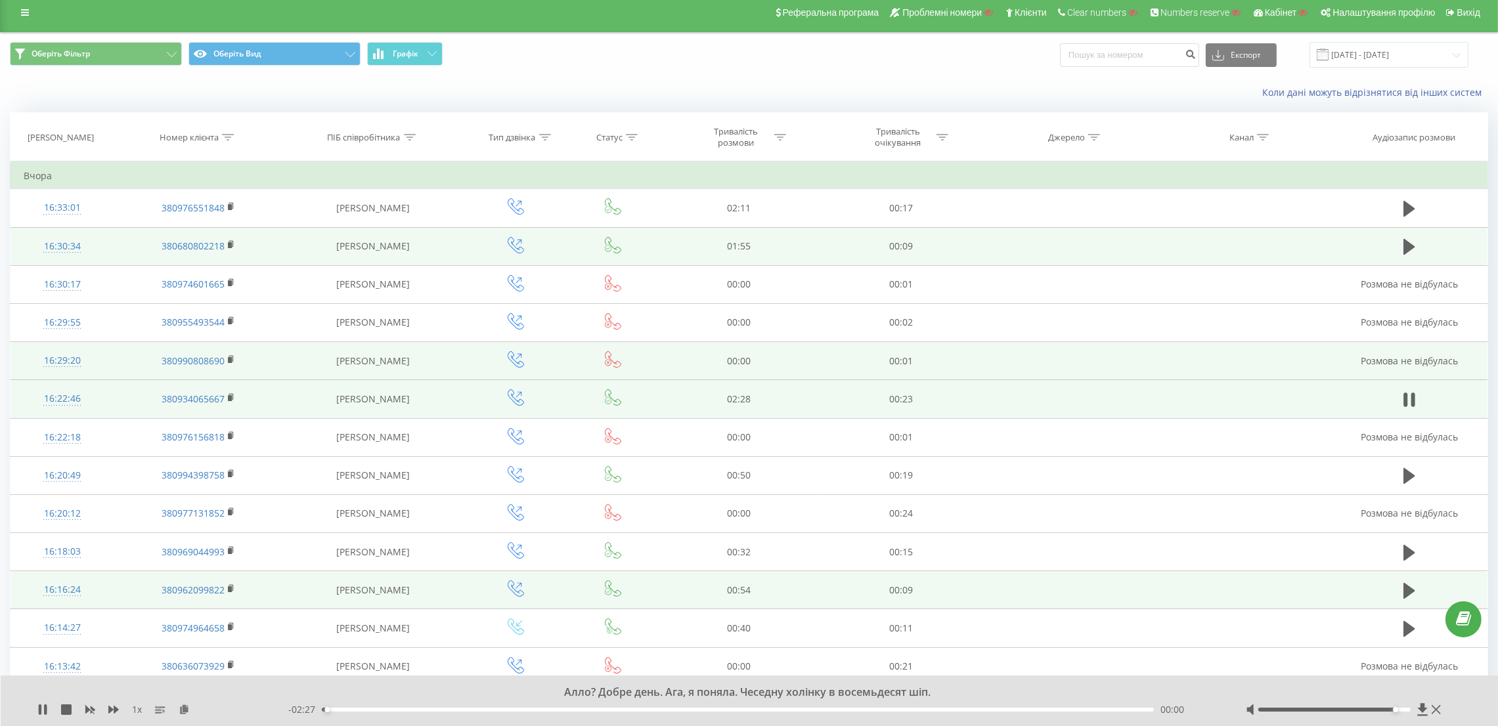
scroll to position [0, 0]
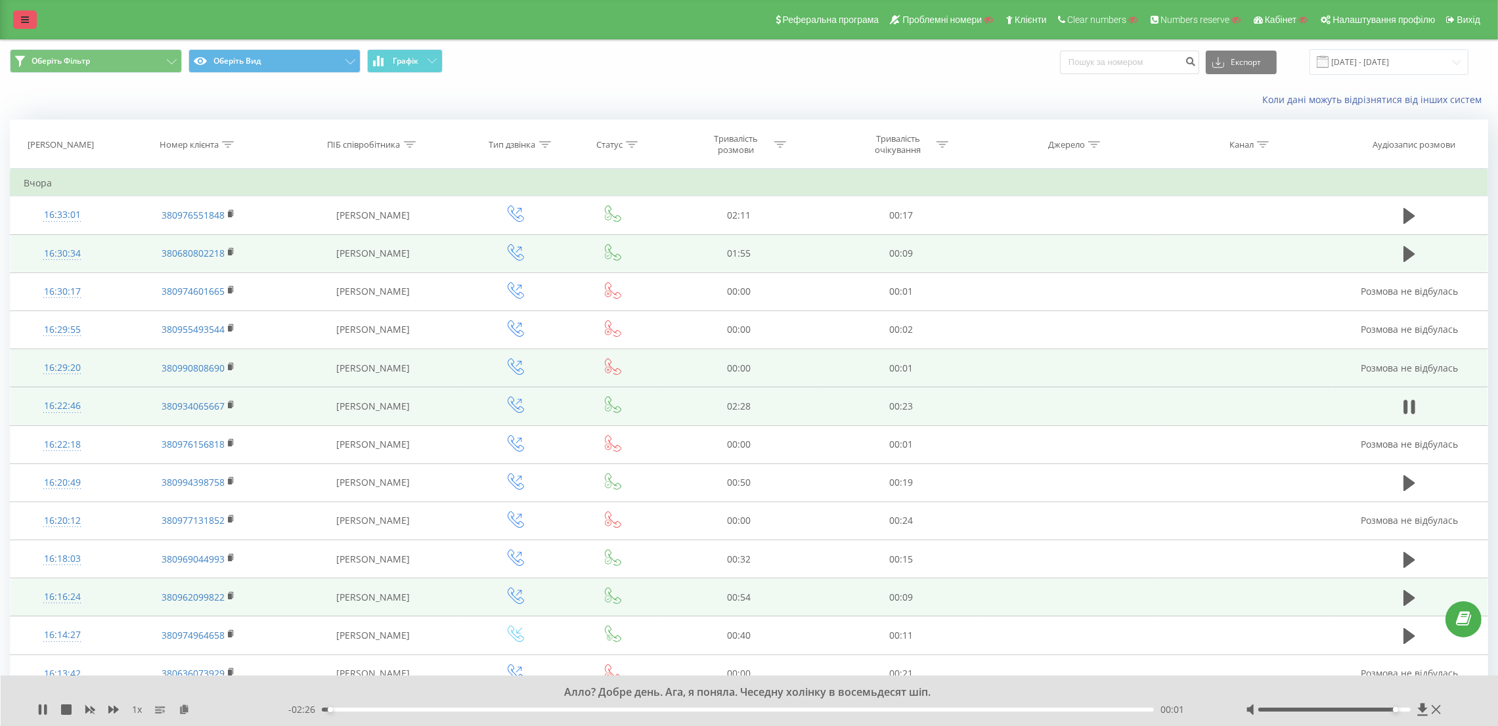
click at [30, 24] on link at bounding box center [25, 20] width 24 height 18
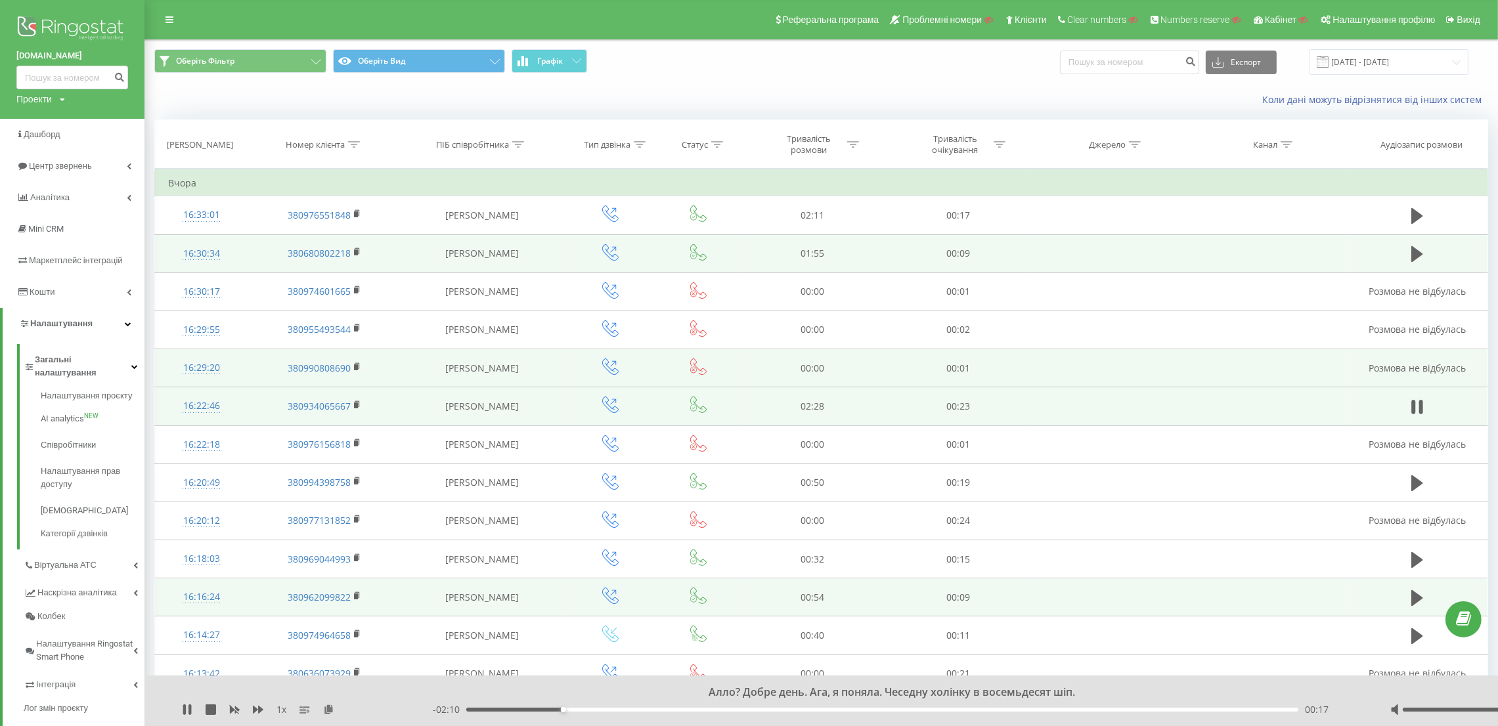
drag, startPoint x: 31, startPoint y: 28, endPoint x: 168, endPoint y: 1, distance: 139.7
click at [31, 28] on img at bounding box center [72, 29] width 112 height 33
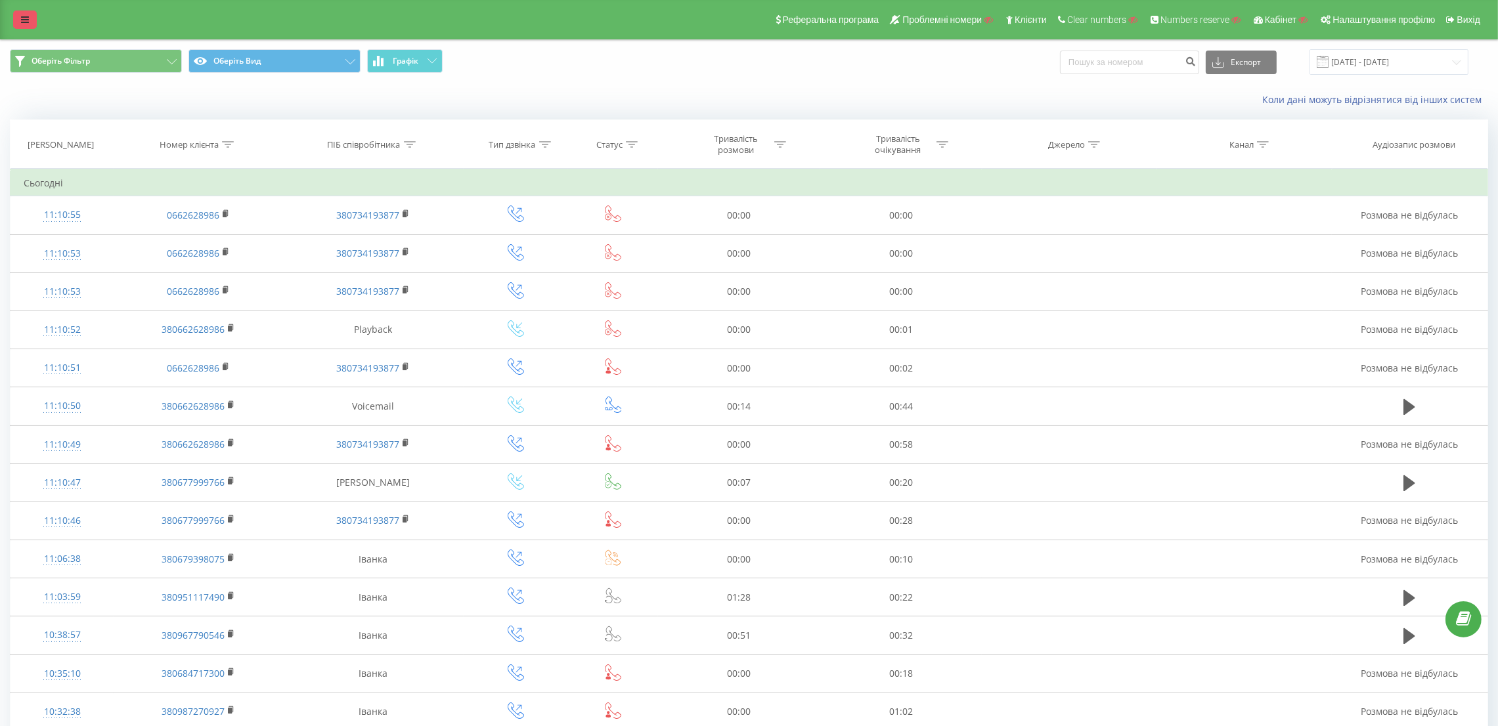
click at [24, 15] on icon at bounding box center [25, 19] width 8 height 9
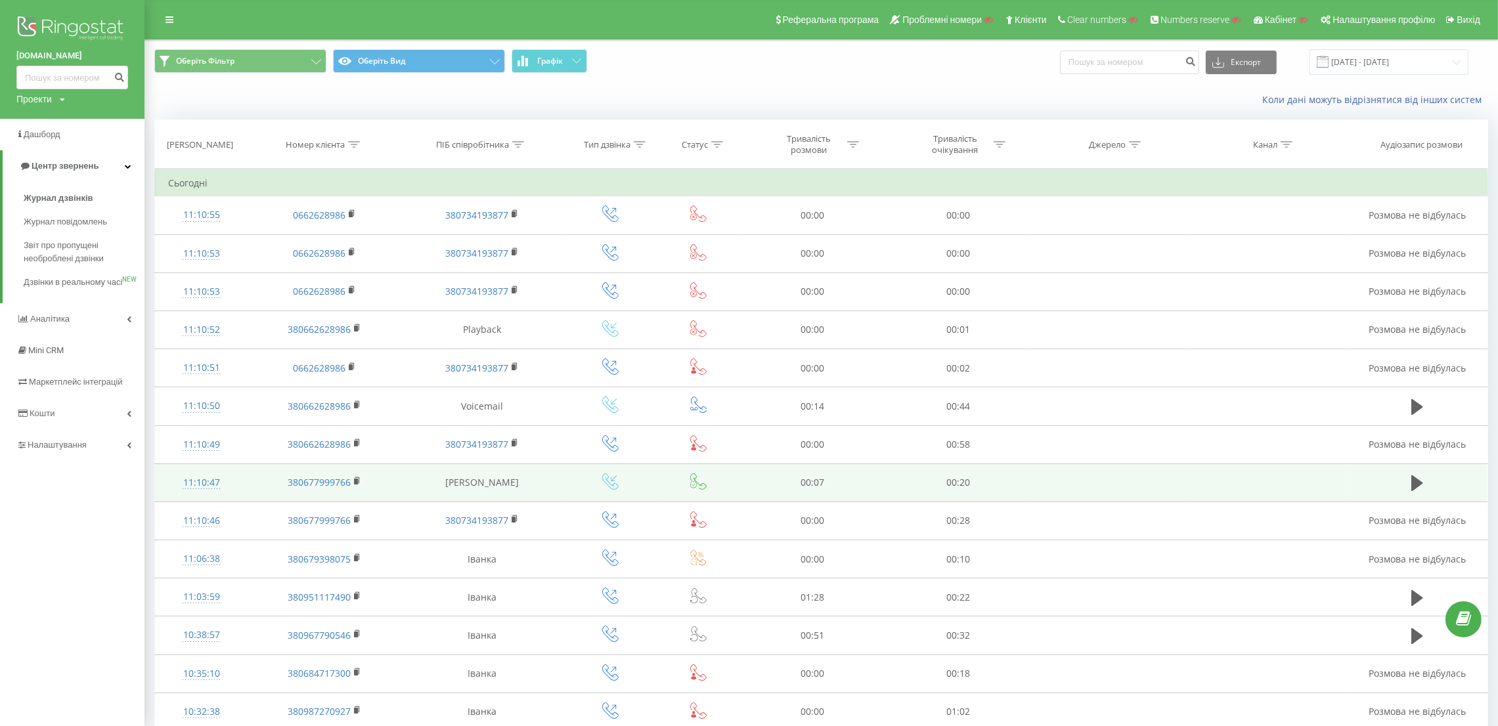
click at [233, 492] on div "11:10:47" at bounding box center [201, 483] width 67 height 26
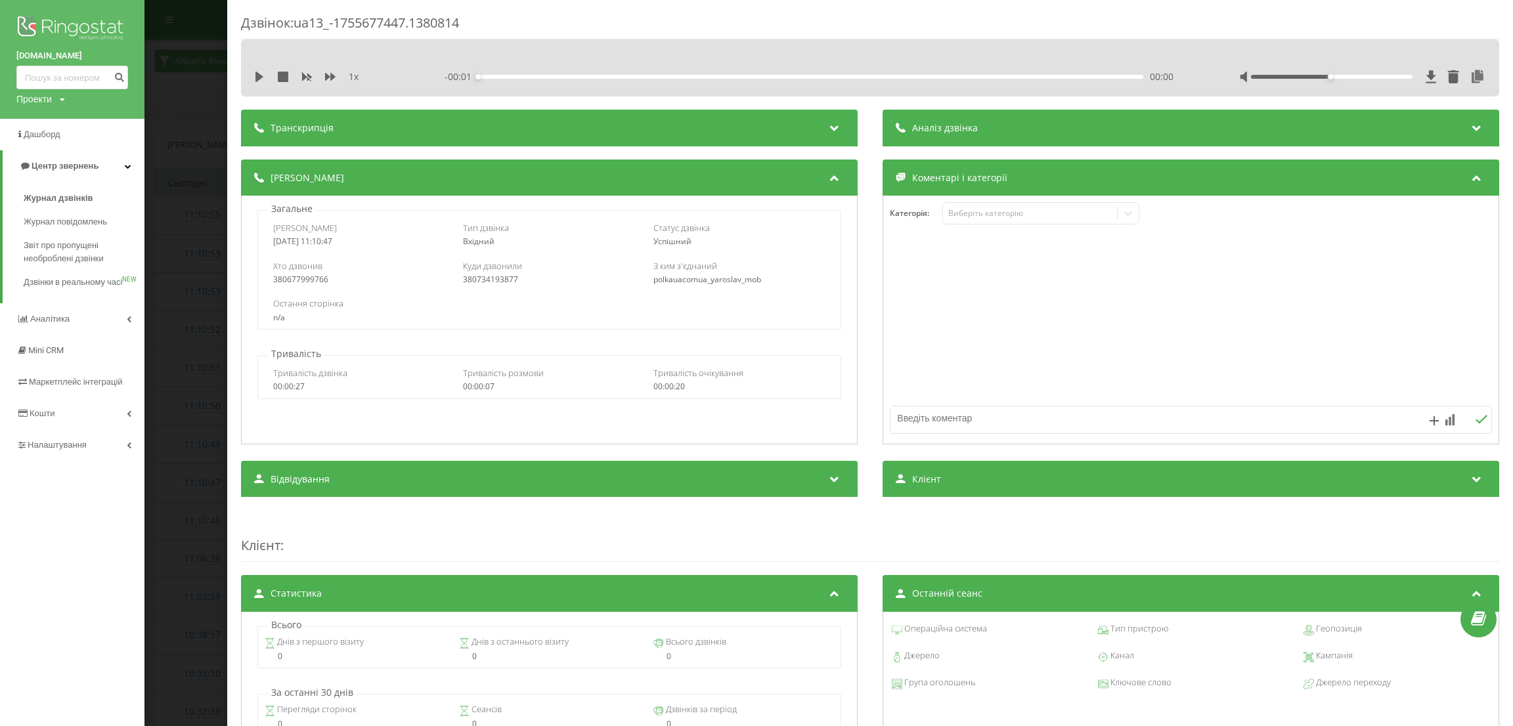
click at [202, 477] on div "Дзвінок : ua13_-1755677447.1380814 1 x - 00:01 00:00 00:00 Транскрипція Для AI-…" at bounding box center [756, 363] width 1513 height 726
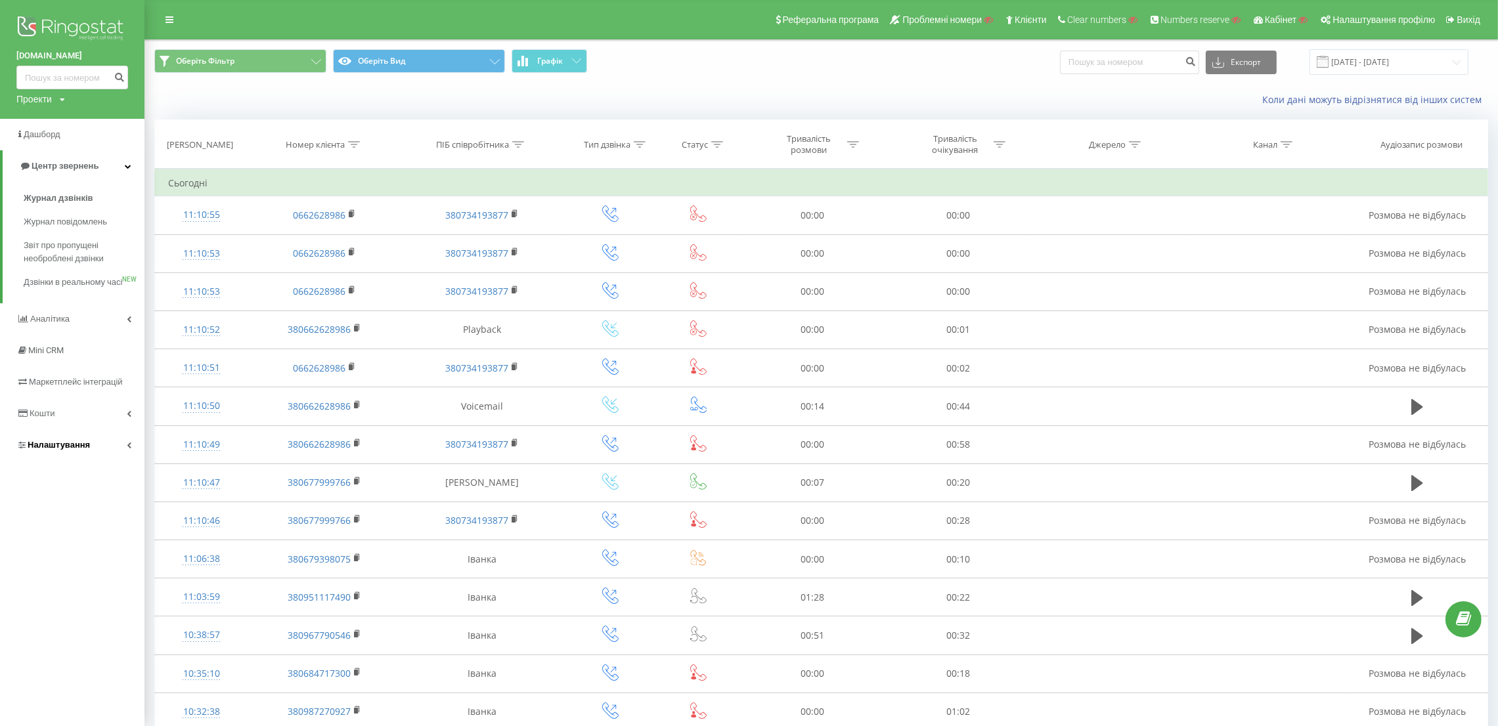
click at [76, 450] on span "Налаштування" at bounding box center [59, 445] width 62 height 10
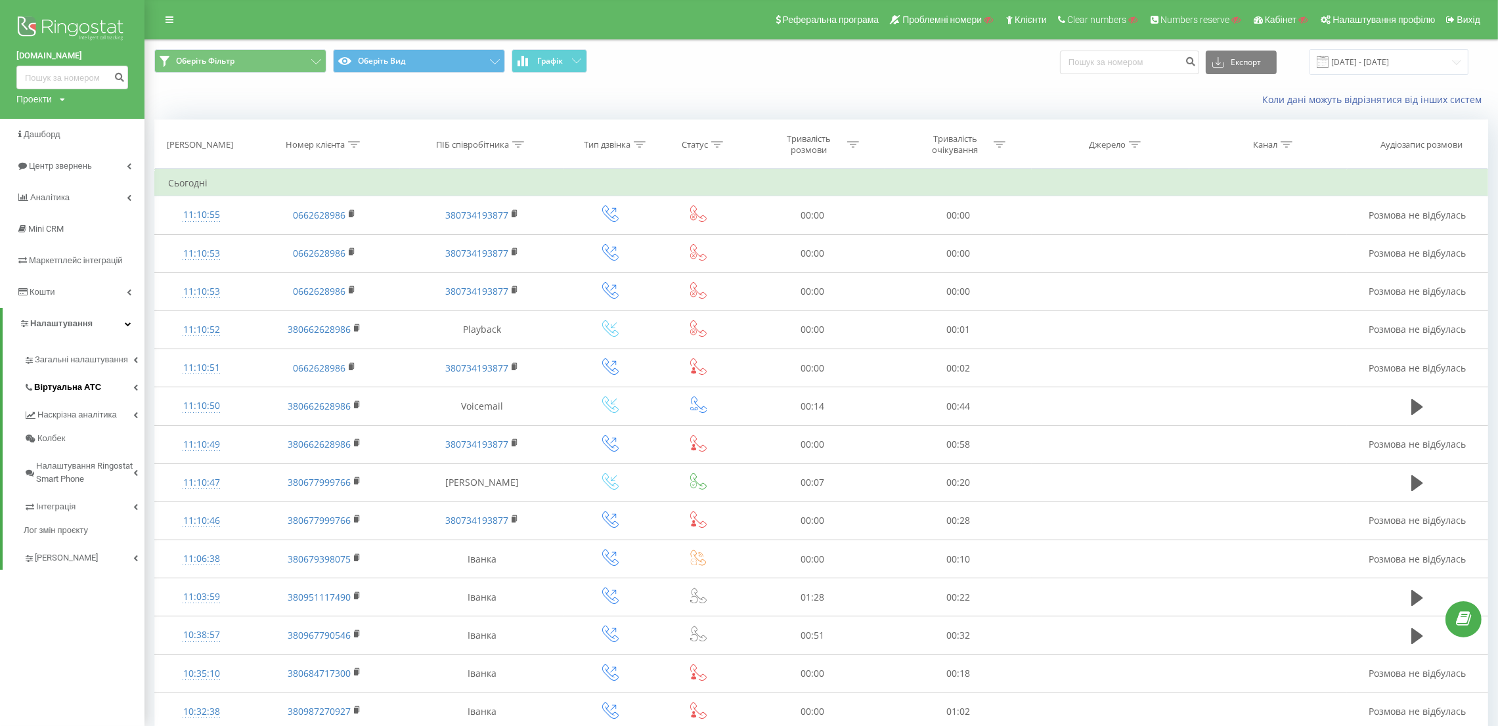
click at [86, 379] on link "Віртуальна АТС" at bounding box center [84, 386] width 121 height 28
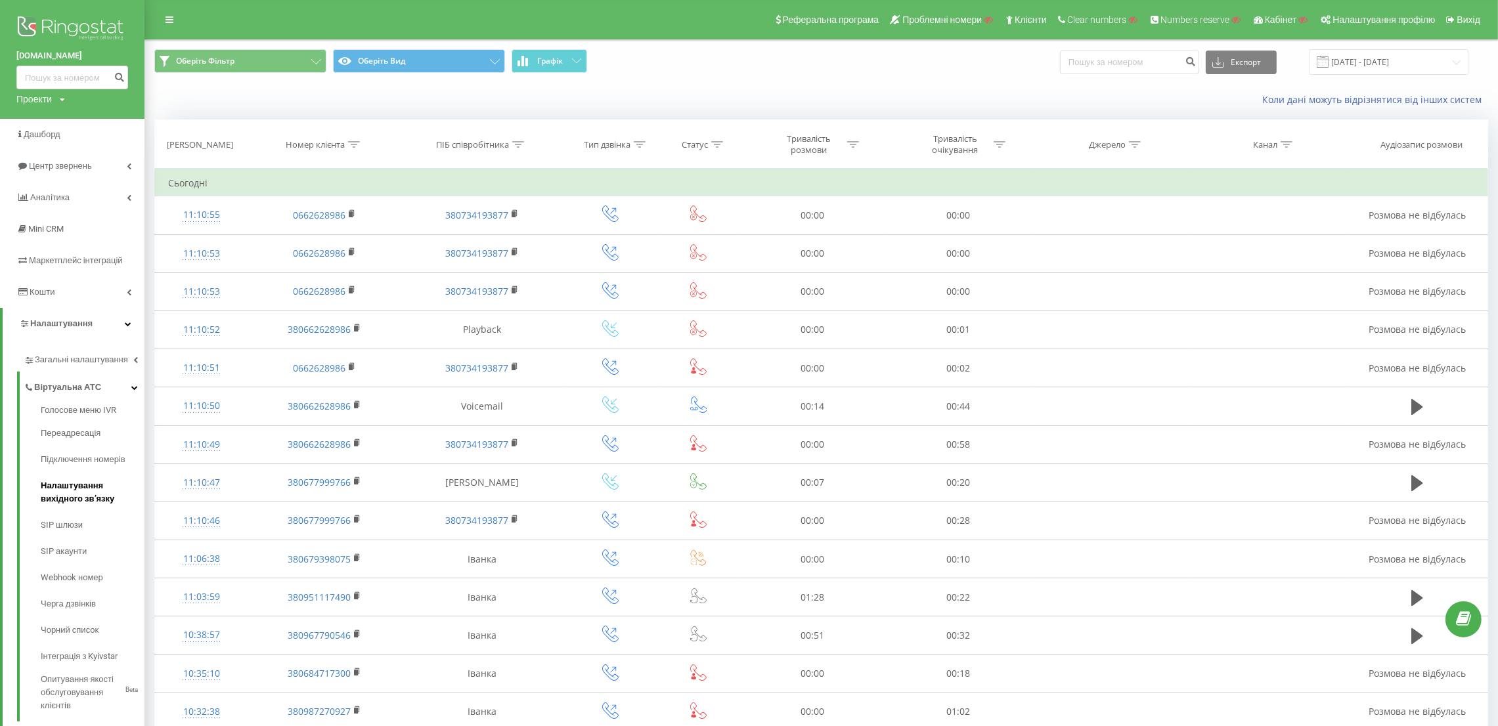
click at [87, 494] on span "Налаштування вихідного зв’язку" at bounding box center [89, 492] width 97 height 26
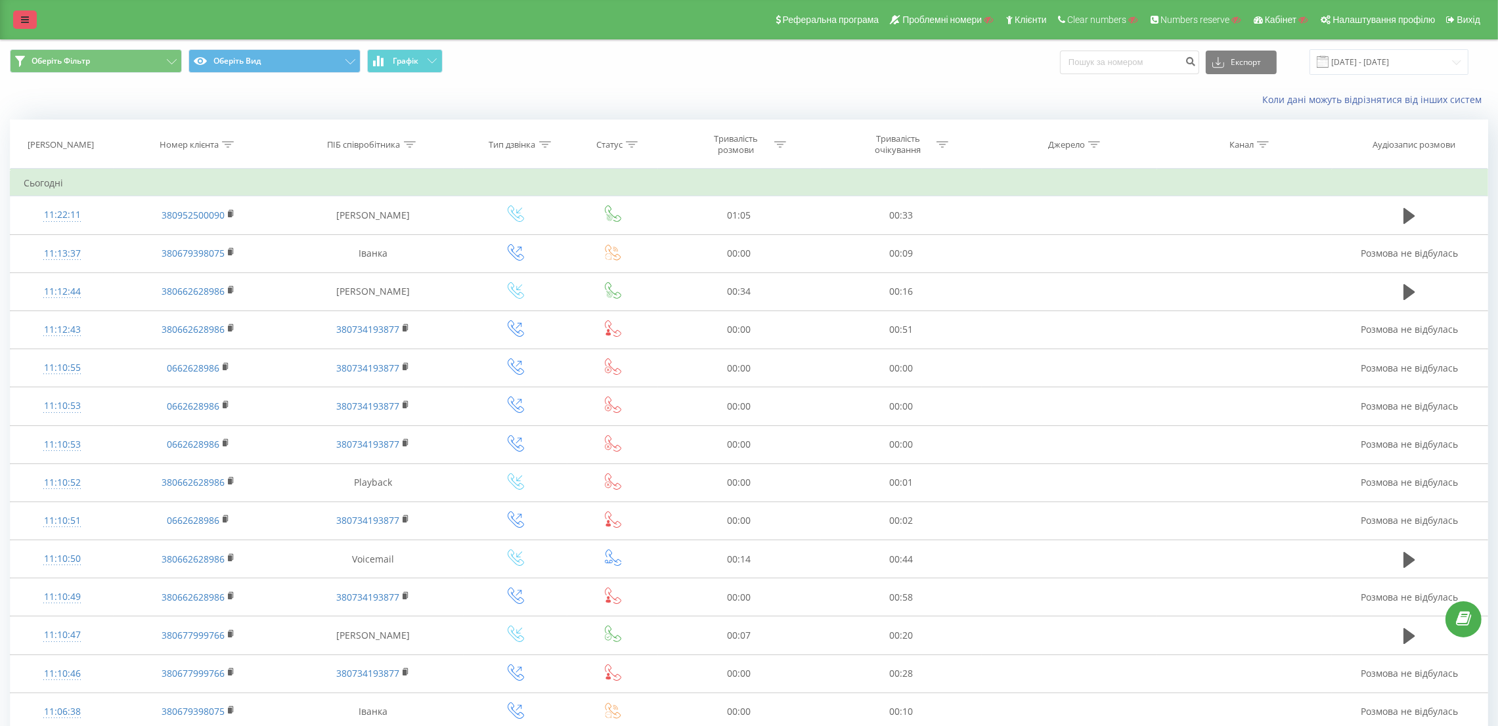
click at [30, 20] on link at bounding box center [25, 20] width 24 height 18
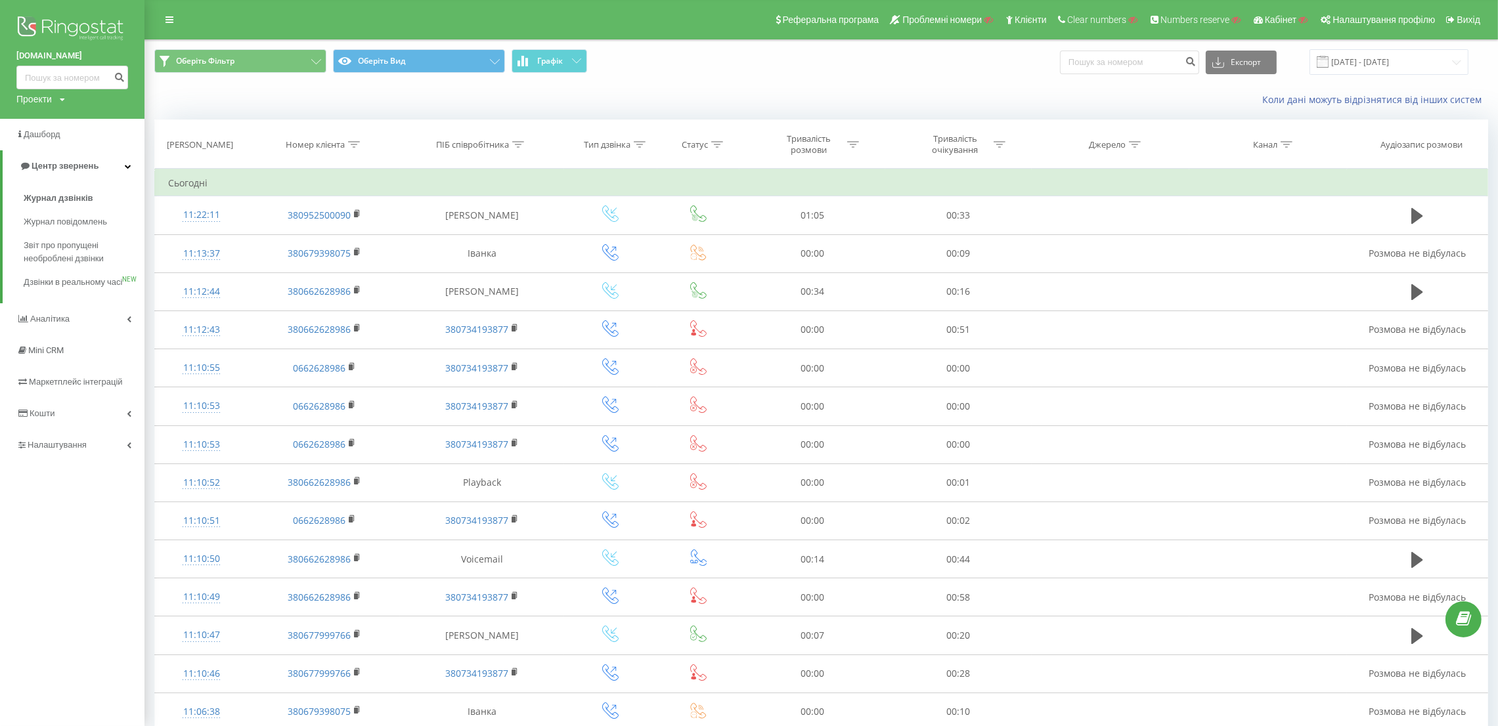
drag, startPoint x: 15, startPoint y: 52, endPoint x: 90, endPoint y: 56, distance: 74.9
click at [90, 56] on div "[DOMAIN_NAME] Проекти Пошук" at bounding box center [72, 59] width 144 height 119
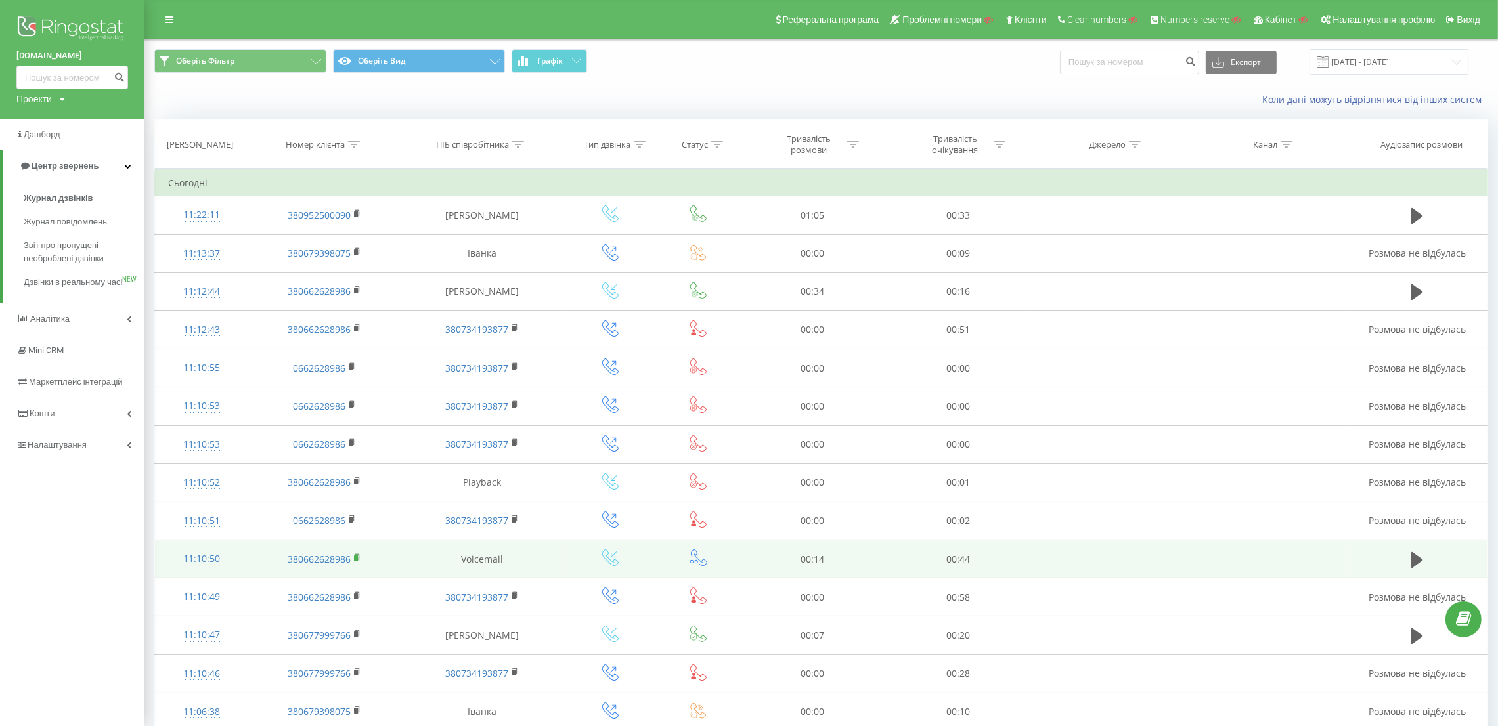
copy link "[DOMAIN_NAME]"
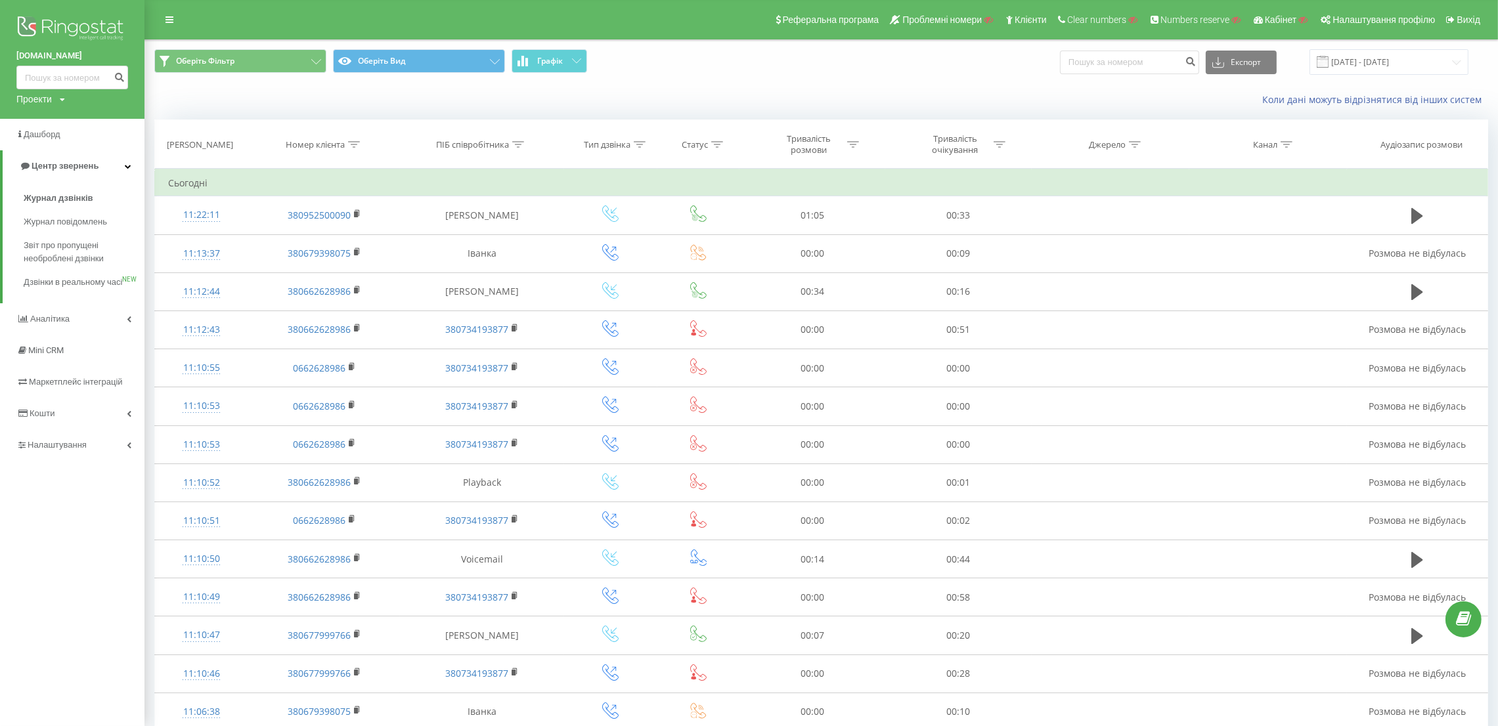
click at [238, 22] on div "Реферальна програма Проблемні номери Клієнти Clear numbers Numbers reserve Кабі…" at bounding box center [749, 19] width 1498 height 39
click at [83, 28] on img at bounding box center [72, 29] width 112 height 33
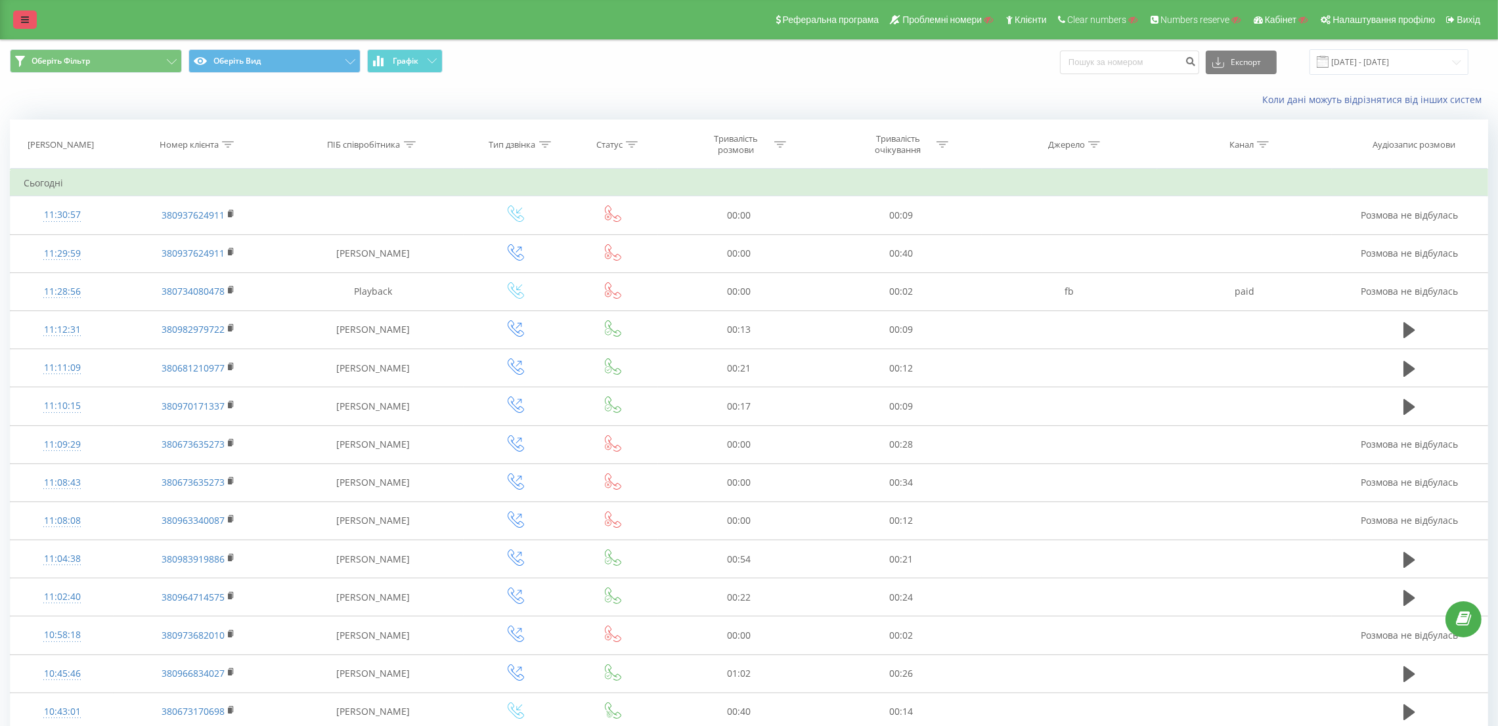
click at [24, 24] on icon at bounding box center [25, 19] width 8 height 9
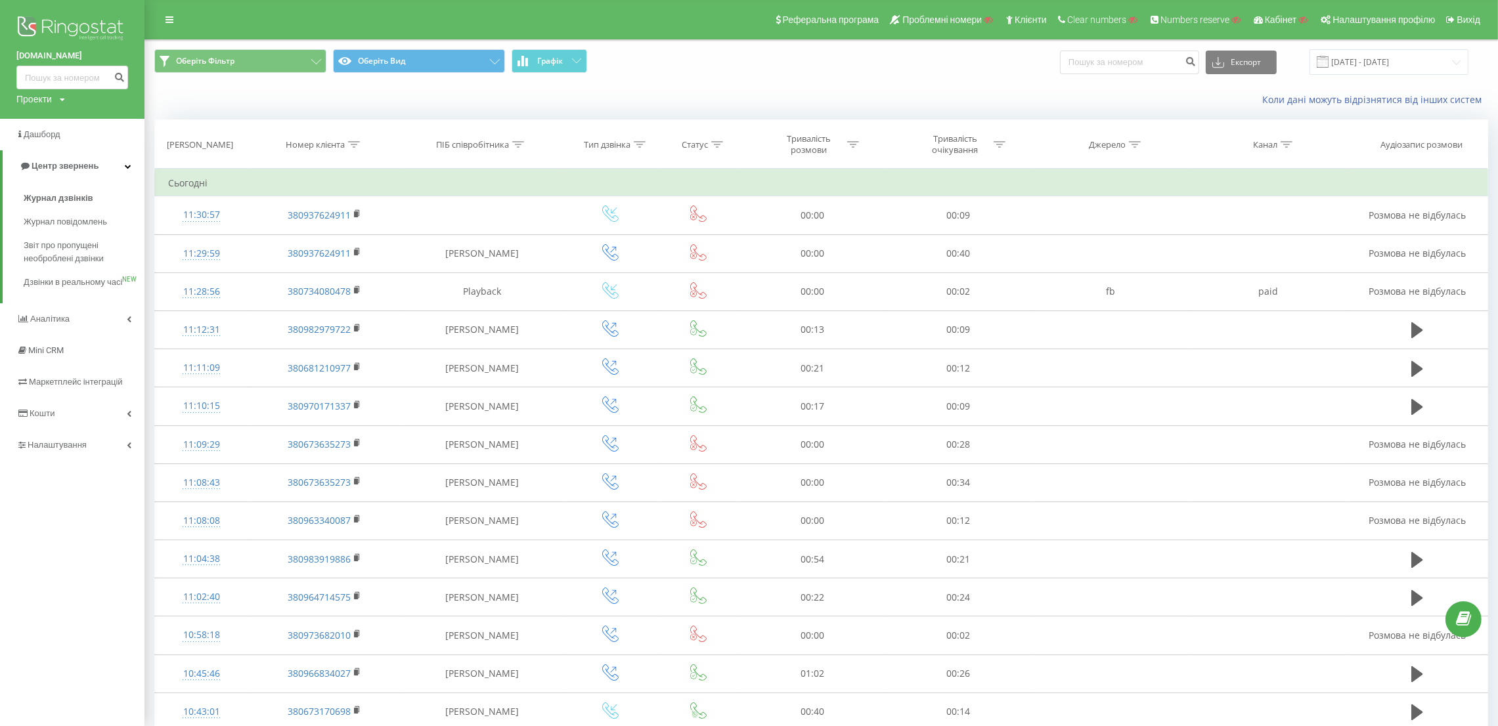
click at [44, 33] on img at bounding box center [72, 29] width 112 height 33
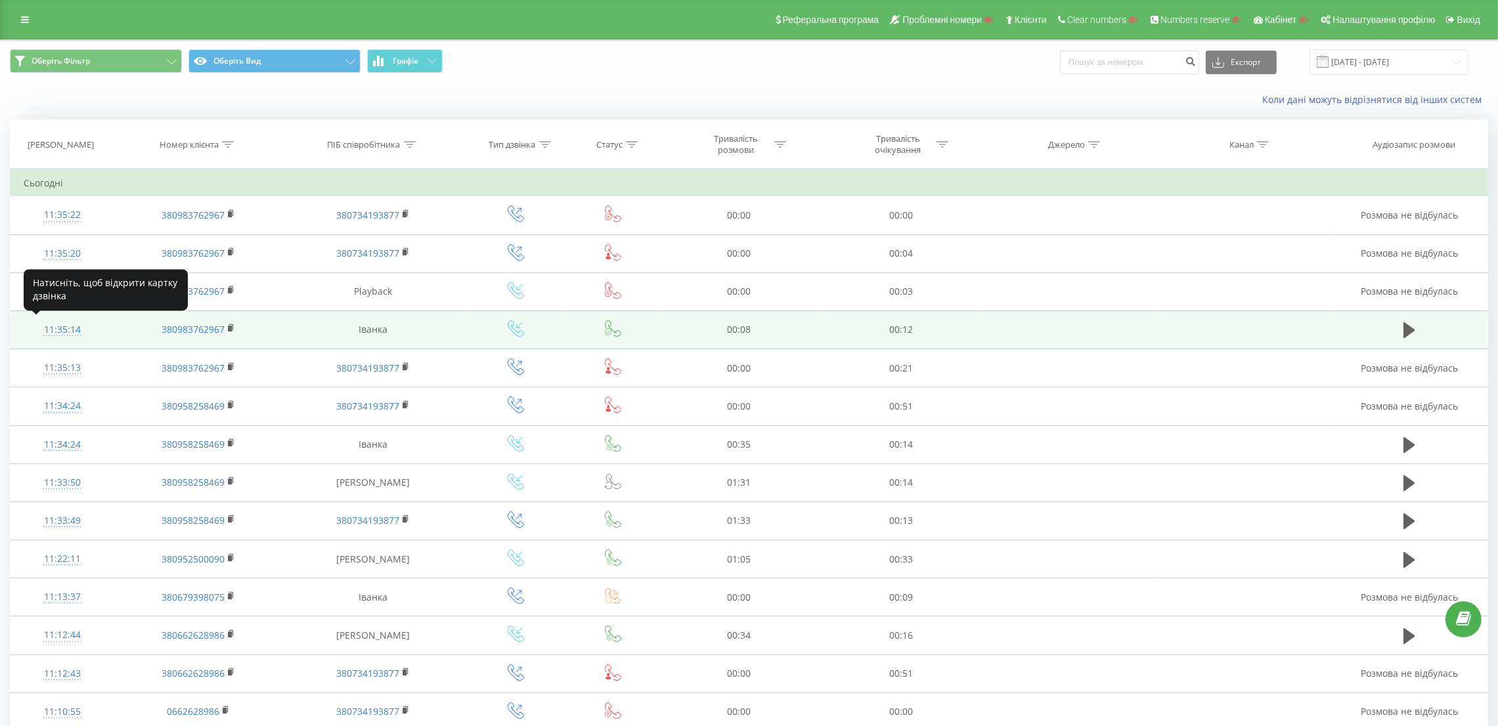
click at [58, 320] on div "11:35:14" at bounding box center [62, 330] width 77 height 26
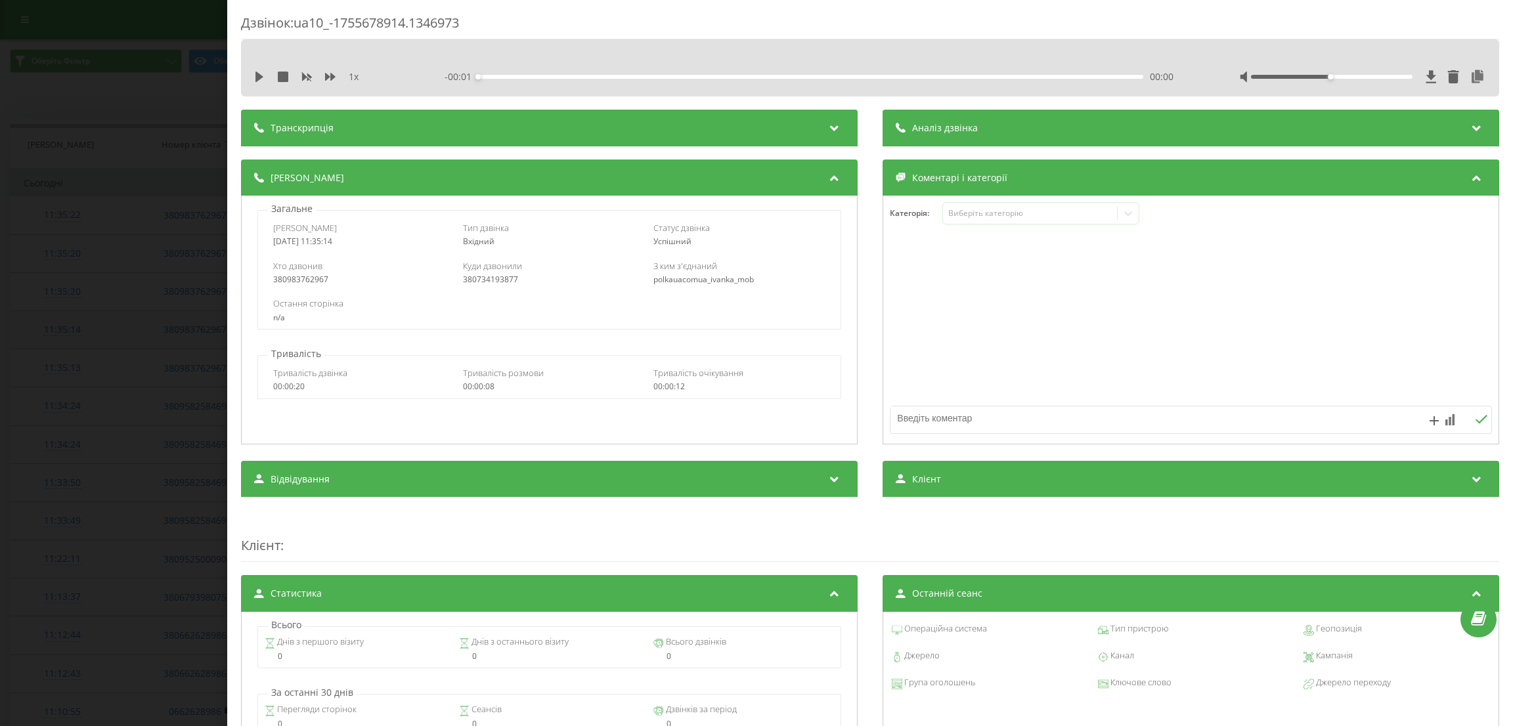
click at [58, 320] on div "Дзвінок : ua10_-1755678914.1346973 1 x - 00:01 00:00 00:00 Транскрипція Для AI-…" at bounding box center [756, 363] width 1513 height 726
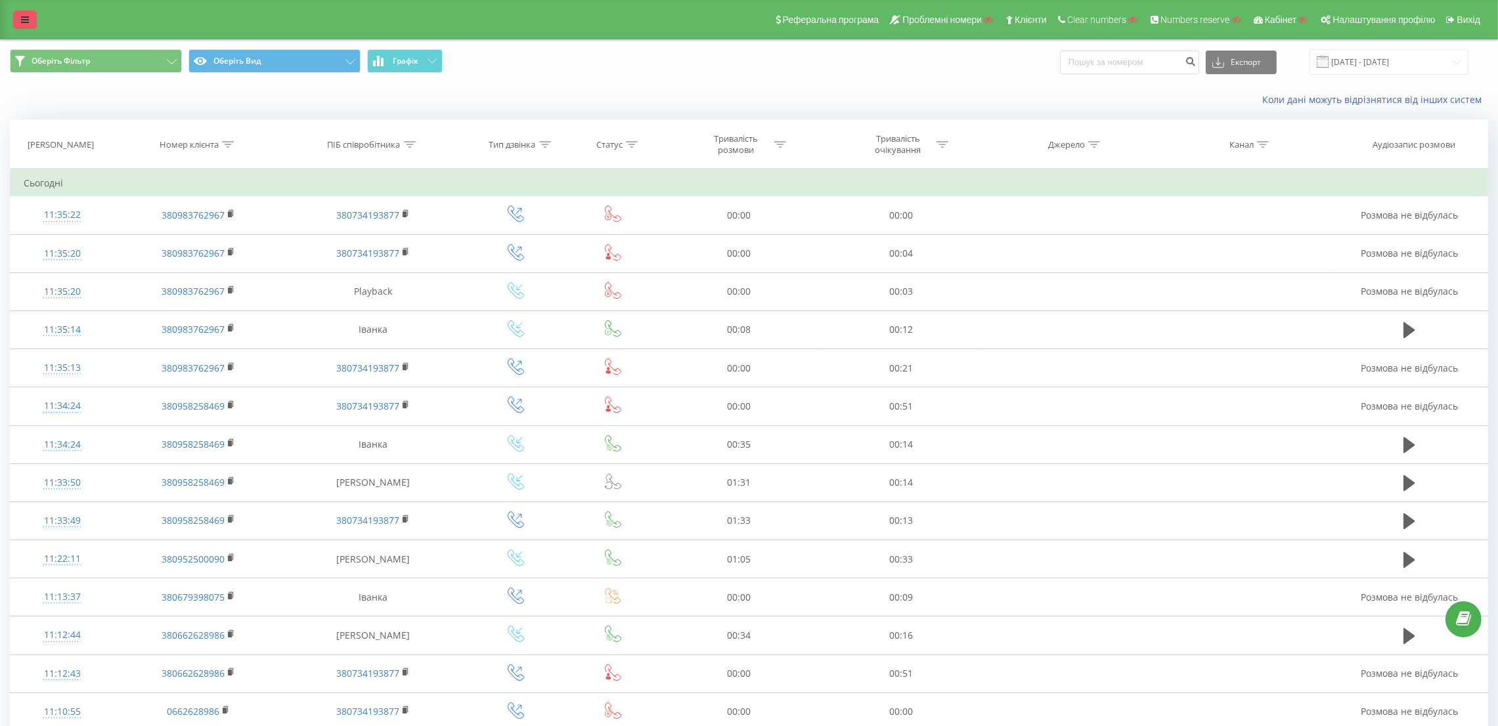
click at [25, 21] on icon at bounding box center [25, 19] width 8 height 9
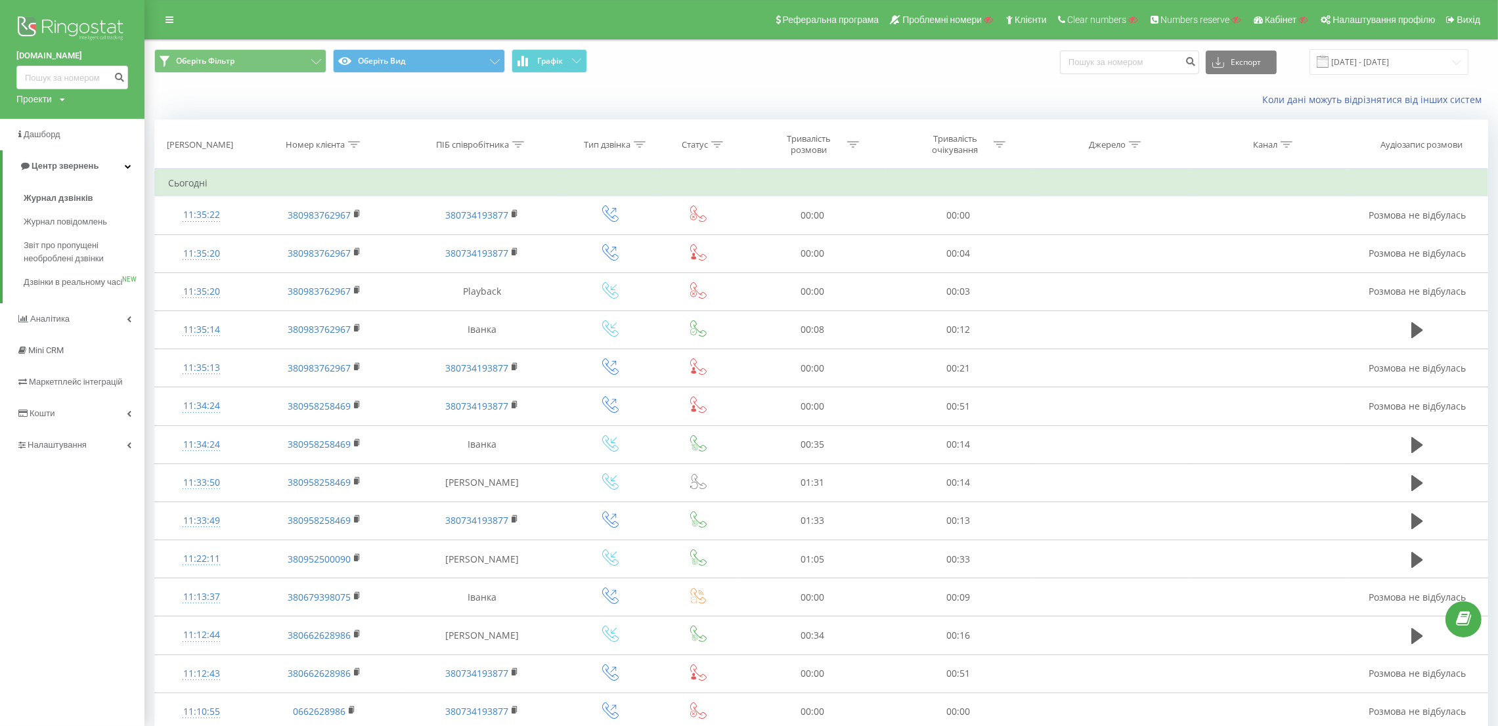
drag, startPoint x: 12, startPoint y: 56, endPoint x: 79, endPoint y: 59, distance: 67.0
click at [79, 59] on div "[DOMAIN_NAME] Проекти Пошук" at bounding box center [72, 59] width 144 height 119
copy link "[DOMAIN_NAME]"
click at [88, 461] on link "Налаштування" at bounding box center [72, 445] width 144 height 32
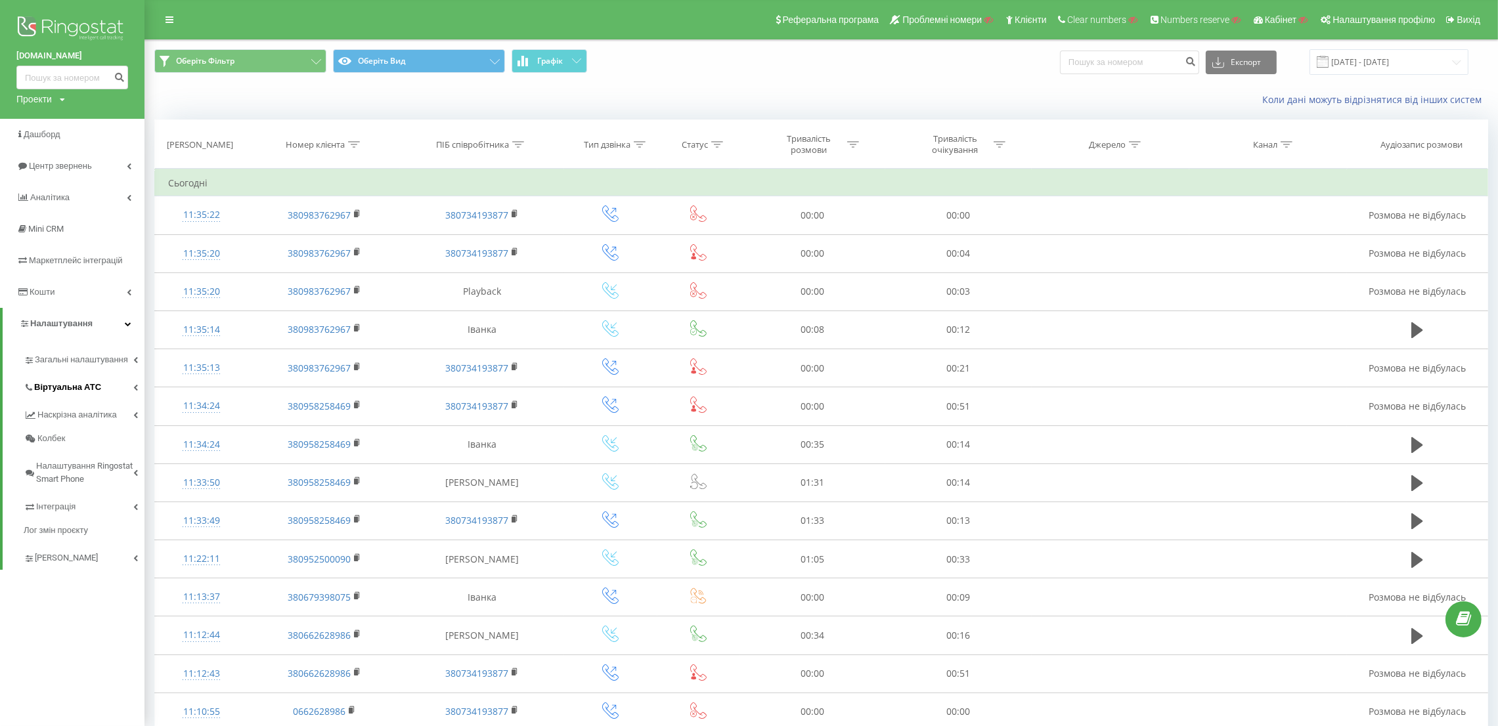
click at [95, 386] on span "Віртуальна АТС" at bounding box center [67, 387] width 67 height 13
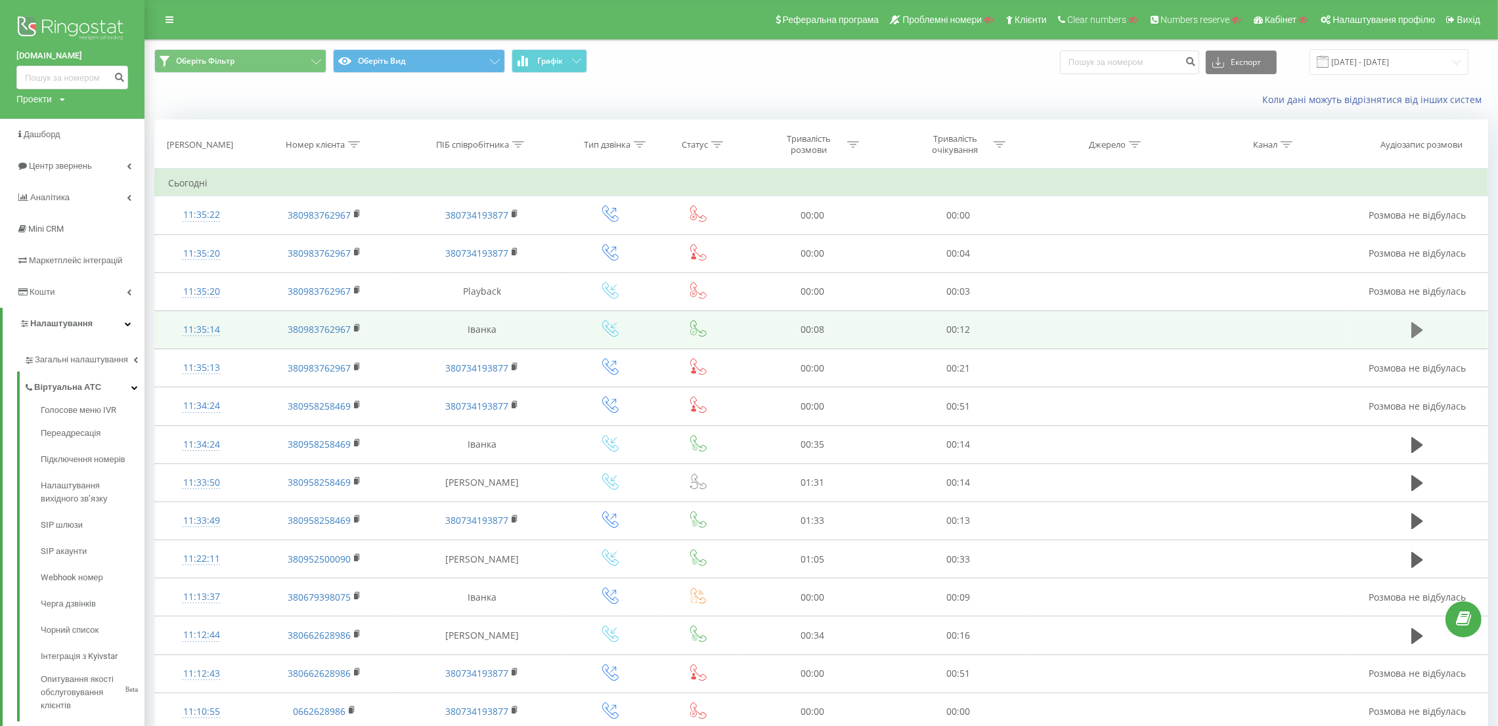
click at [1412, 334] on icon at bounding box center [1417, 330] width 12 height 16
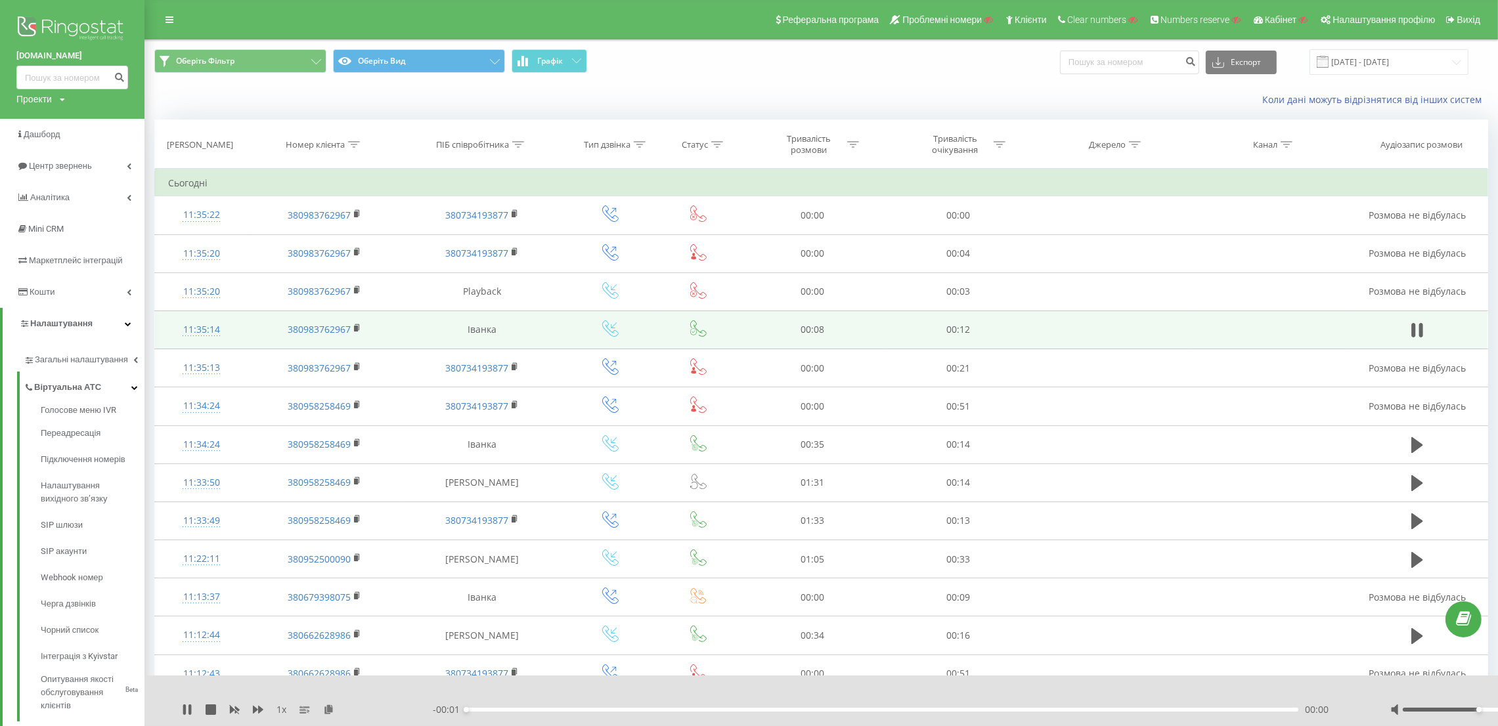
drag, startPoint x: 1482, startPoint y: 710, endPoint x: 1511, endPoint y: 705, distance: 30.0
click at [1498, 705] on html "[DOMAIN_NAME] Проекти Пошук Дашборд Центр звернень Аналiтика Mini CRM Маркетпле…" at bounding box center [749, 363] width 1498 height 726
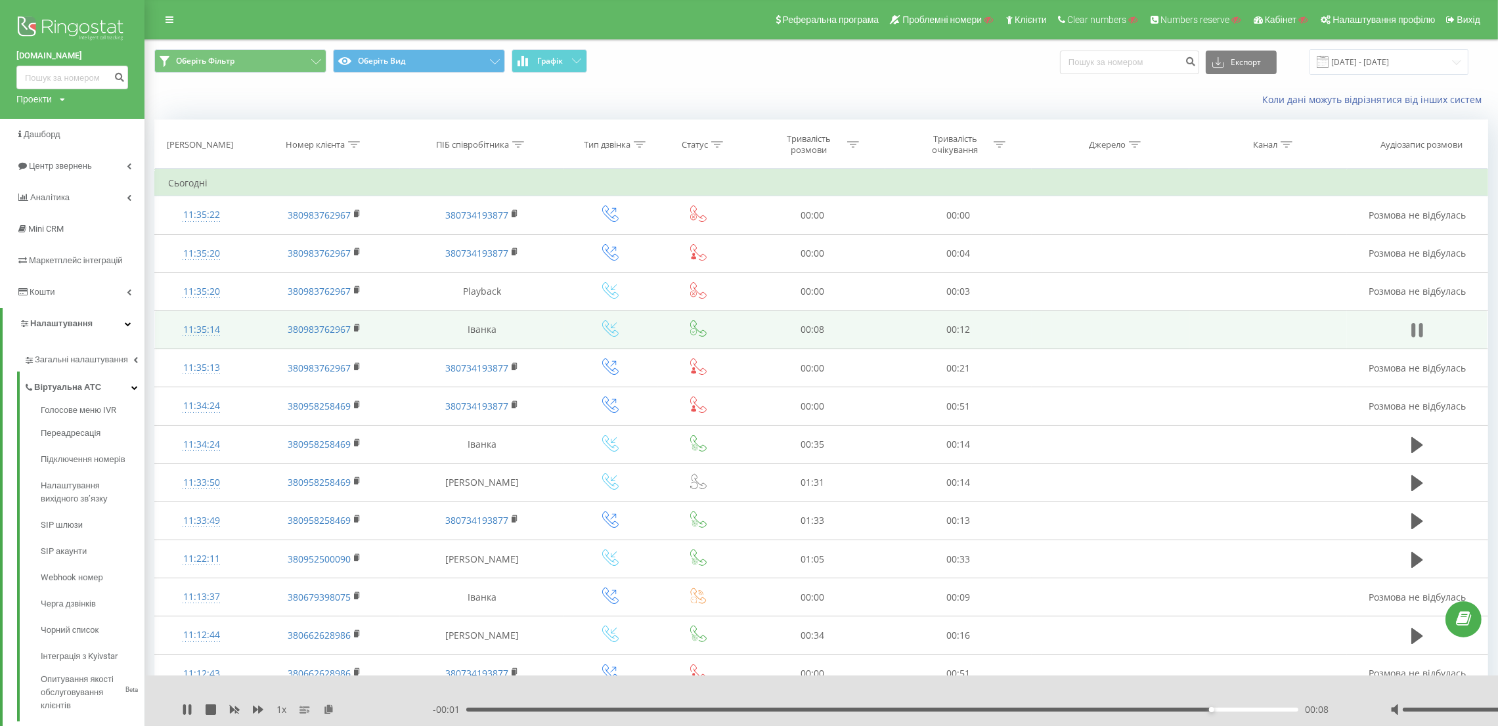
click at [1417, 330] on icon at bounding box center [1417, 330] width 12 height 18
copy link "[DOMAIN_NAME]"
drag, startPoint x: 91, startPoint y: 31, endPoint x: 111, endPoint y: 28, distance: 20.0
click at [91, 31] on img at bounding box center [72, 29] width 112 height 33
